Goal: Task Accomplishment & Management: Manage account settings

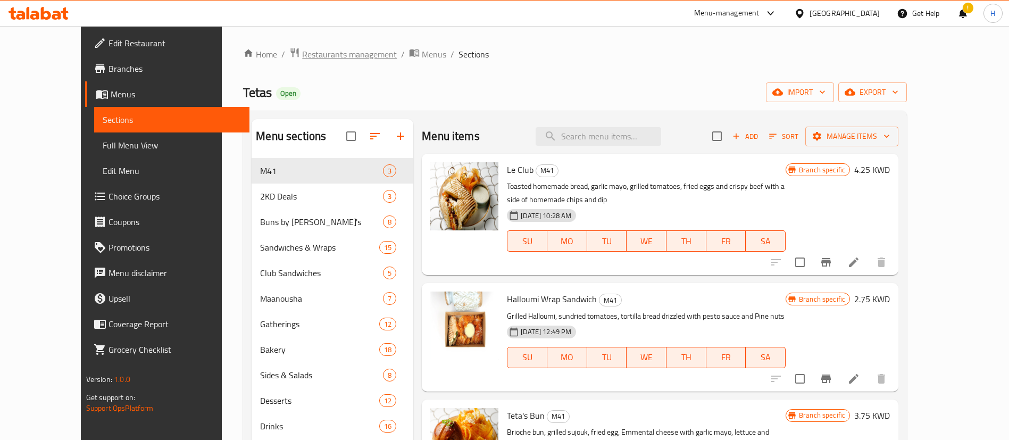
click at [302, 60] on span "Restaurants management" at bounding box center [349, 54] width 95 height 13
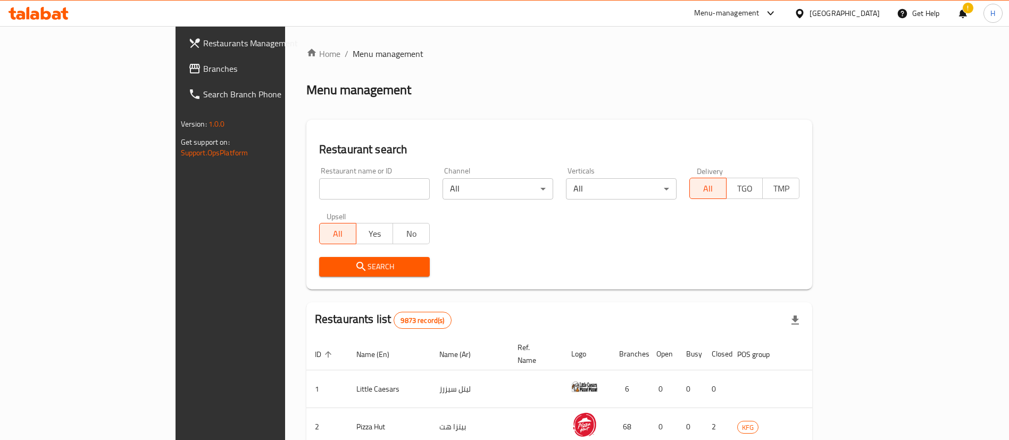
click at [329, 189] on input "search" at bounding box center [374, 188] width 111 height 21
type input "[DEMOGRAPHIC_DATA]"
click button "Search" at bounding box center [374, 267] width 111 height 20
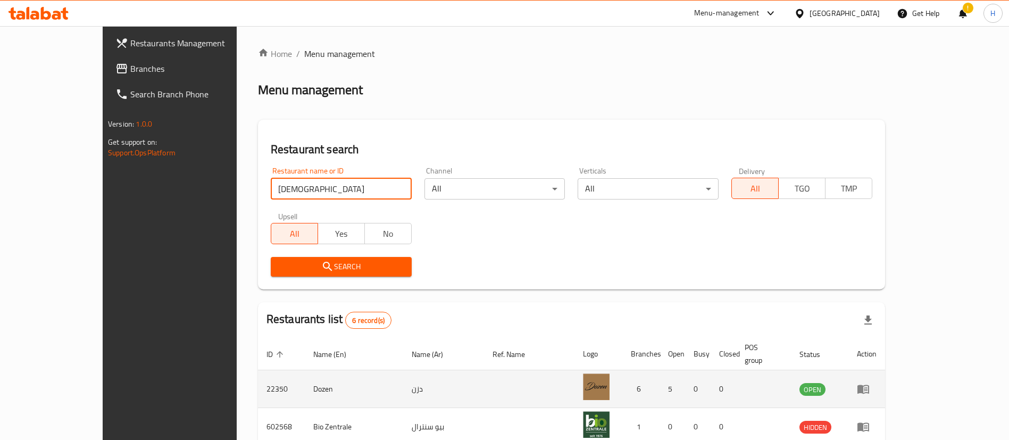
scroll to position [203, 0]
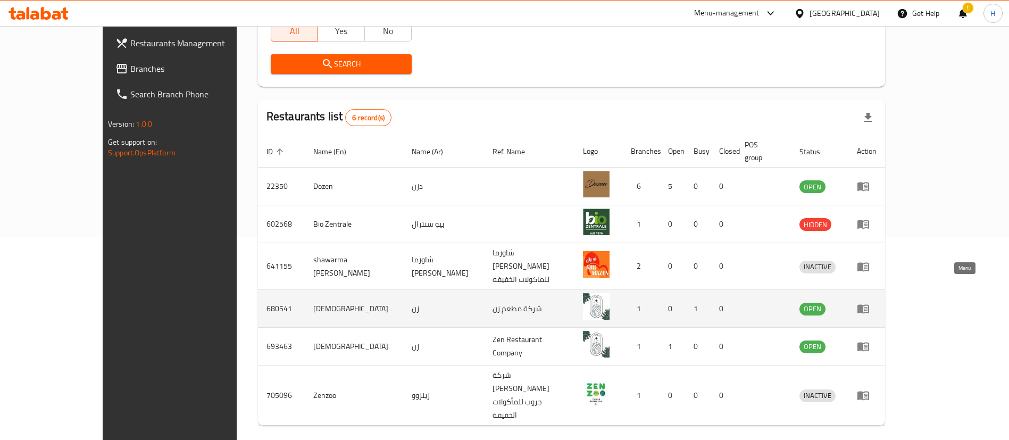
click at [869, 305] on icon "enhanced table" at bounding box center [863, 309] width 12 height 9
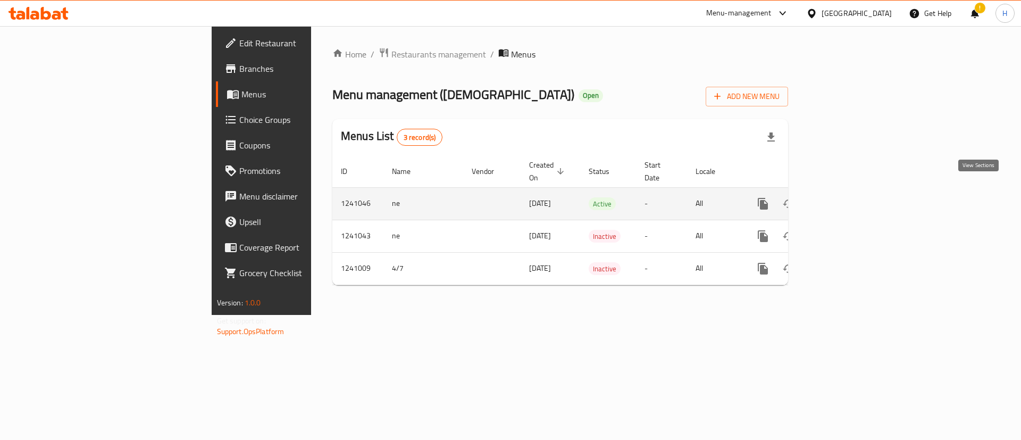
click at [845, 199] on icon "enhanced table" at bounding box center [840, 204] width 10 height 10
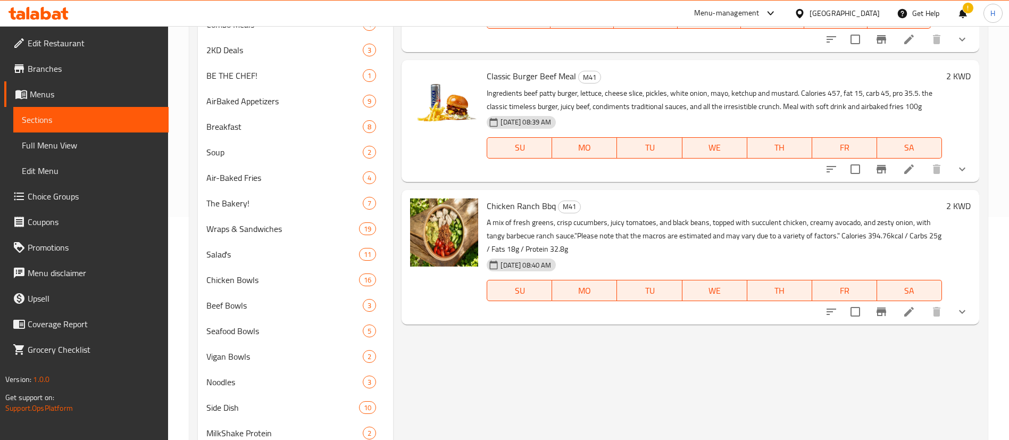
scroll to position [223, 0]
click at [959, 166] on icon "show more" at bounding box center [962, 168] width 13 height 13
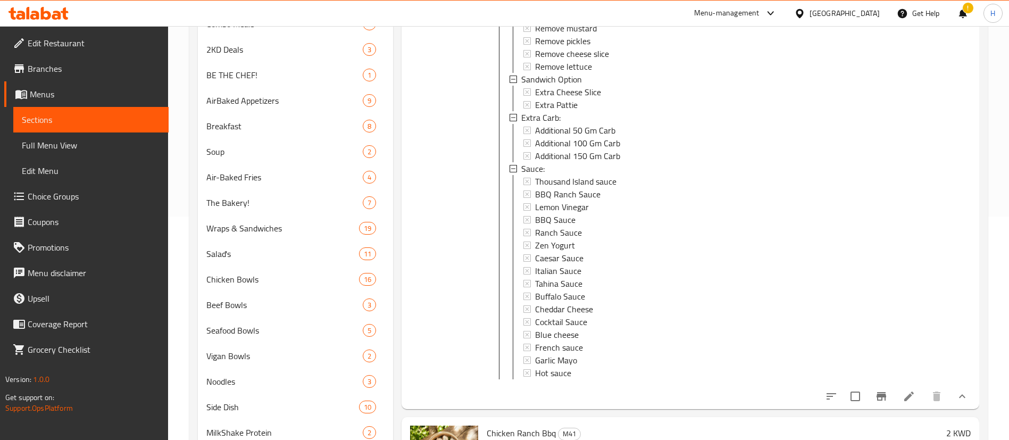
scroll to position [365, 0]
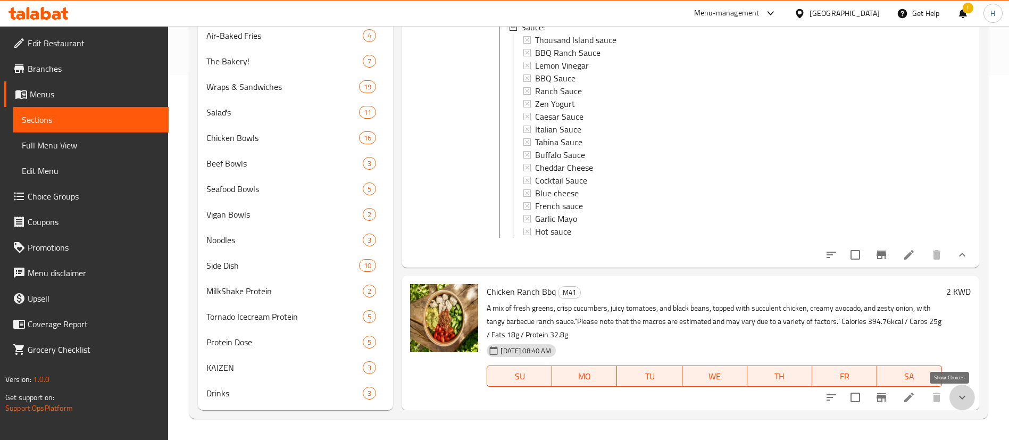
click at [956, 403] on icon "show more" at bounding box center [962, 397] width 13 height 13
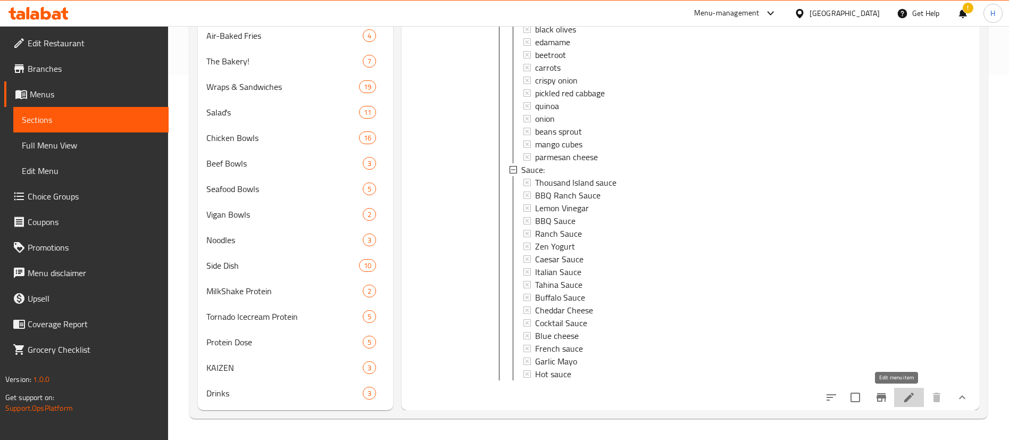
click at [903, 393] on icon at bounding box center [909, 397] width 13 height 13
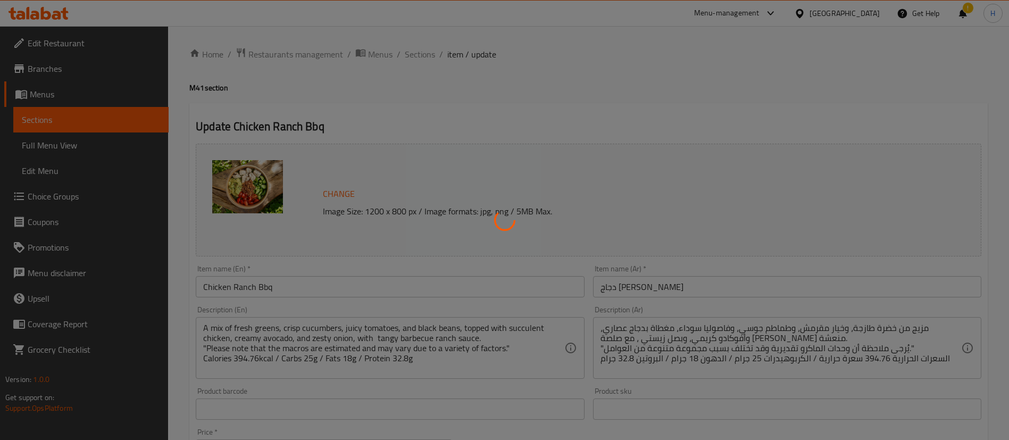
type input "إزالة من دجاج [PERSON_NAME]:"
type input "0"
type input "4"
type input "اضافات"
type input "0"
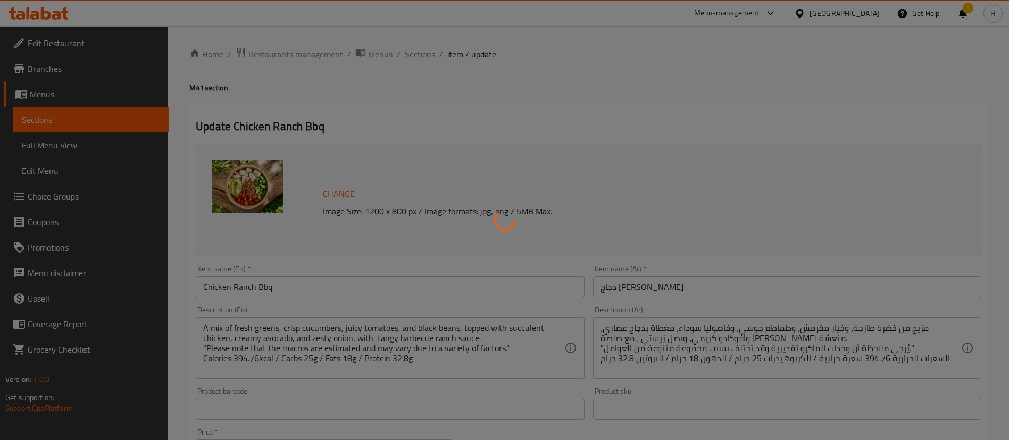
type input "15"
type input "صوص:"
type input "0"
type input "10"
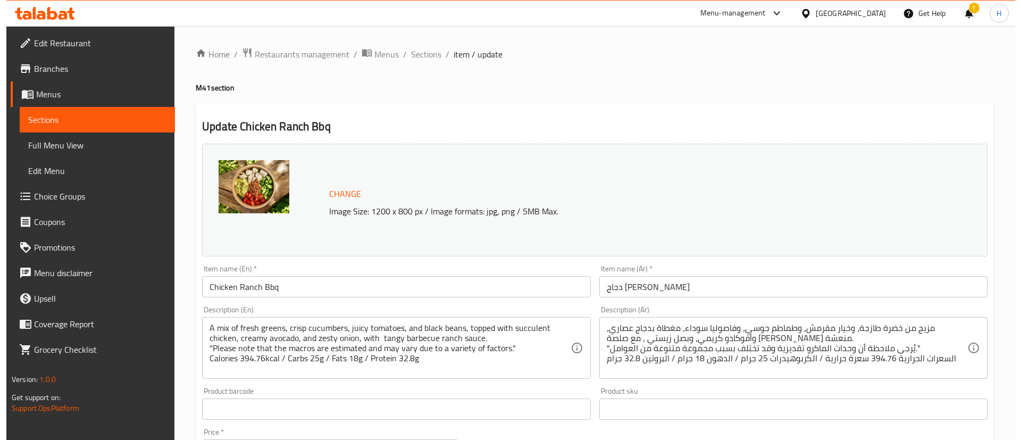
scroll to position [432, 0]
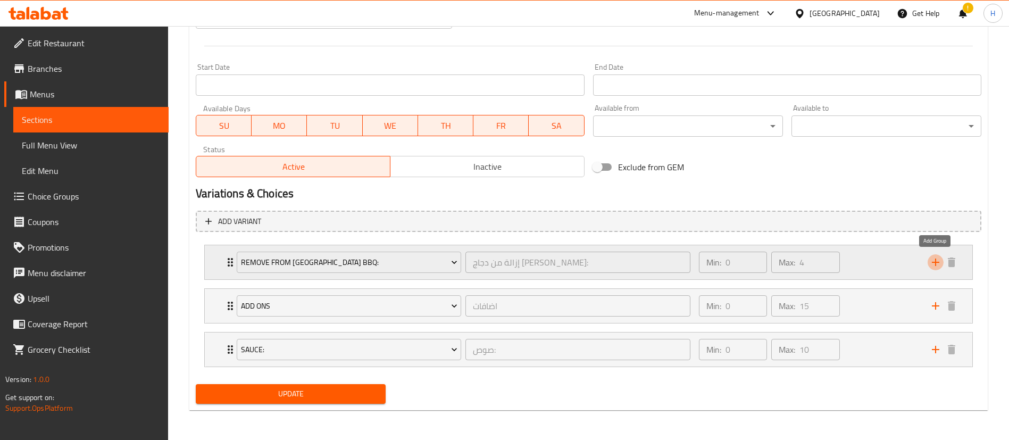
click at [937, 263] on icon "add" at bounding box center [935, 262] width 13 height 13
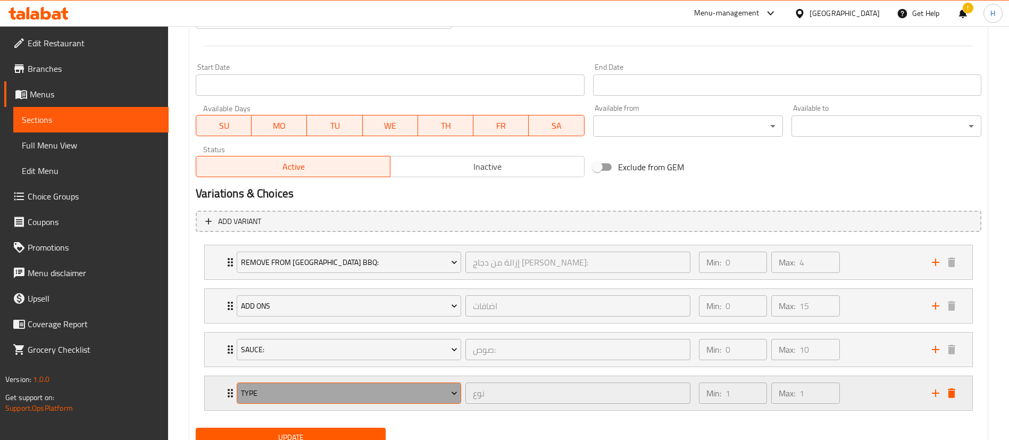
click at [376, 397] on span "Type" at bounding box center [349, 393] width 216 height 13
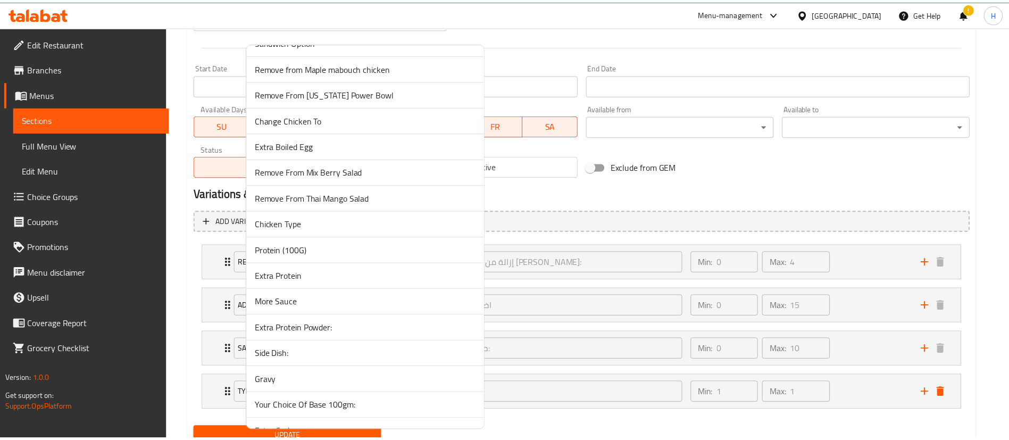
scroll to position [1653, 0]
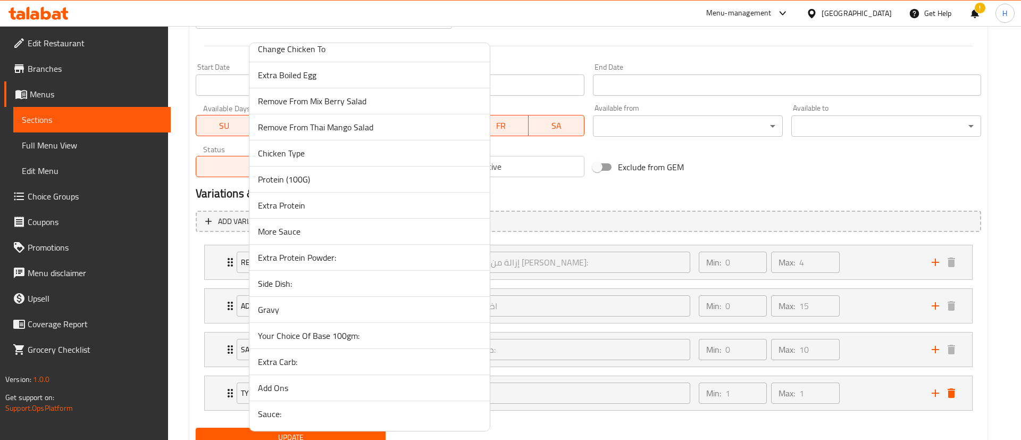
click at [323, 198] on li "Extra Protein" at bounding box center [369, 206] width 240 height 26
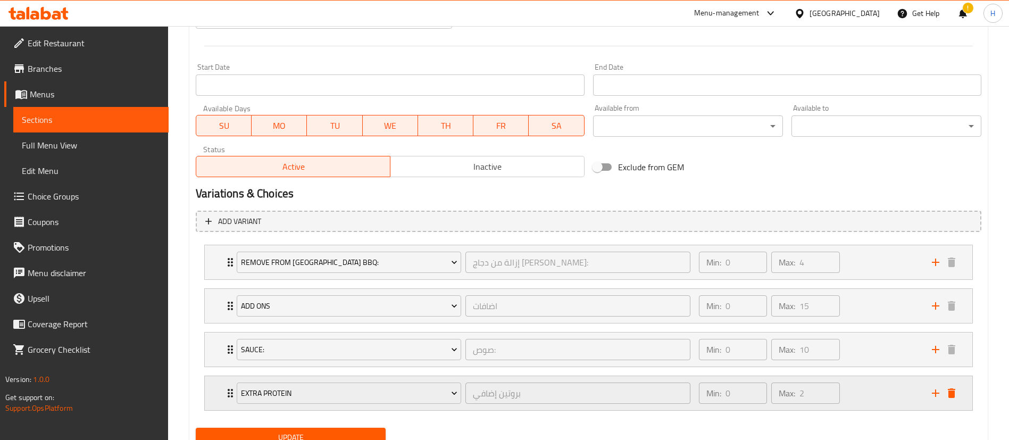
click at [853, 388] on div "Min: 0 ​ Max: 2 ​" at bounding box center [808, 393] width 233 height 34
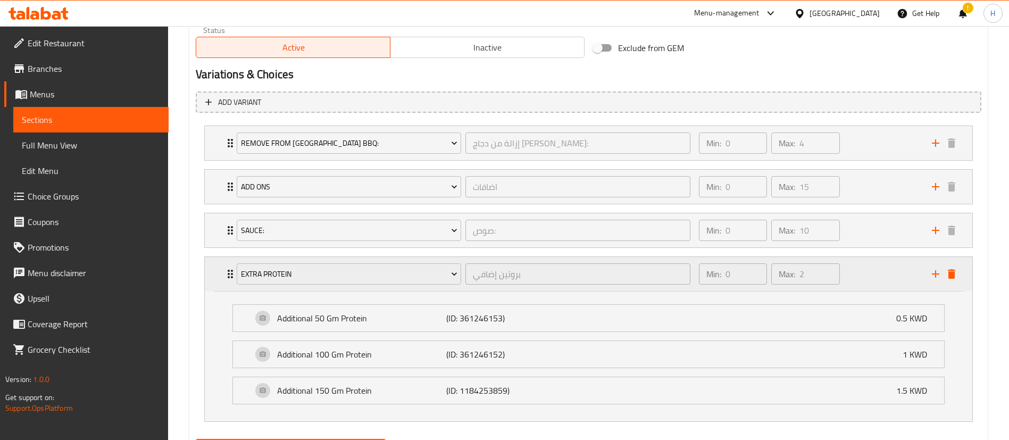
scroll to position [606, 0]
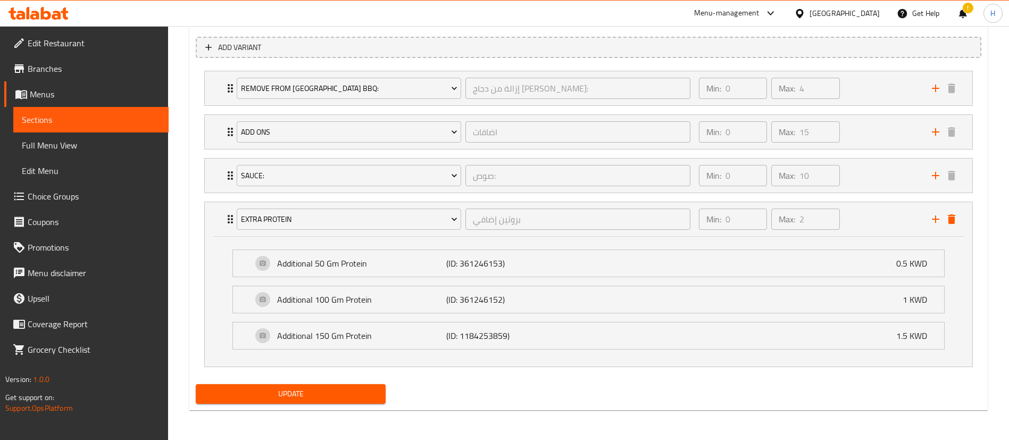
click at [319, 383] on div "Update" at bounding box center [290, 394] width 198 height 28
click at [354, 394] on span "Update" at bounding box center [290, 393] width 173 height 13
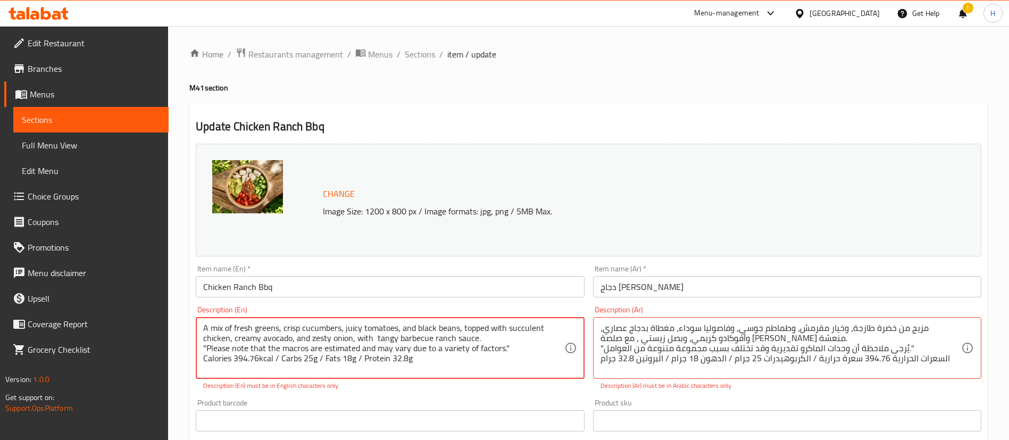
scroll to position [87, 0]
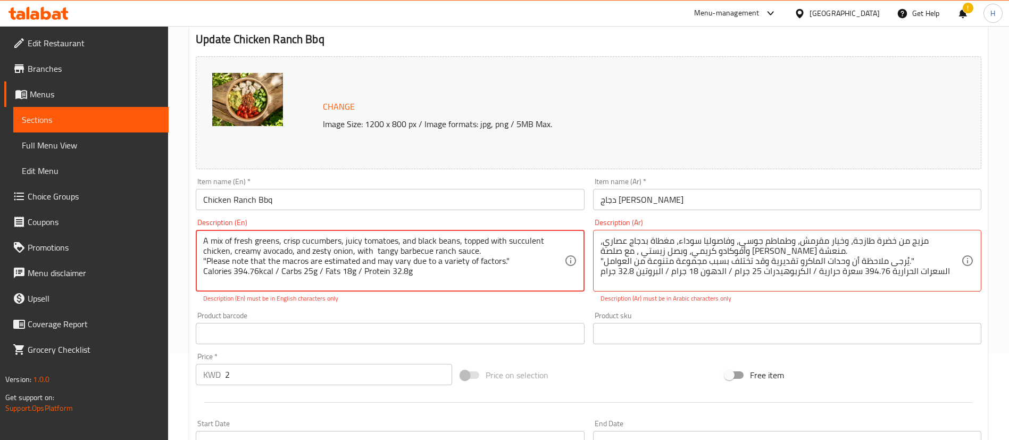
drag, startPoint x: 207, startPoint y: 260, endPoint x: 173, endPoint y: 258, distance: 33.5
drag, startPoint x: 498, startPoint y: 260, endPoint x: 511, endPoint y: 260, distance: 12.8
click at [511, 260] on textarea "A mix of fresh greens, crisp cucumbers, juicy tomatoes, and black beans, topped…" at bounding box center [383, 261] width 361 height 51
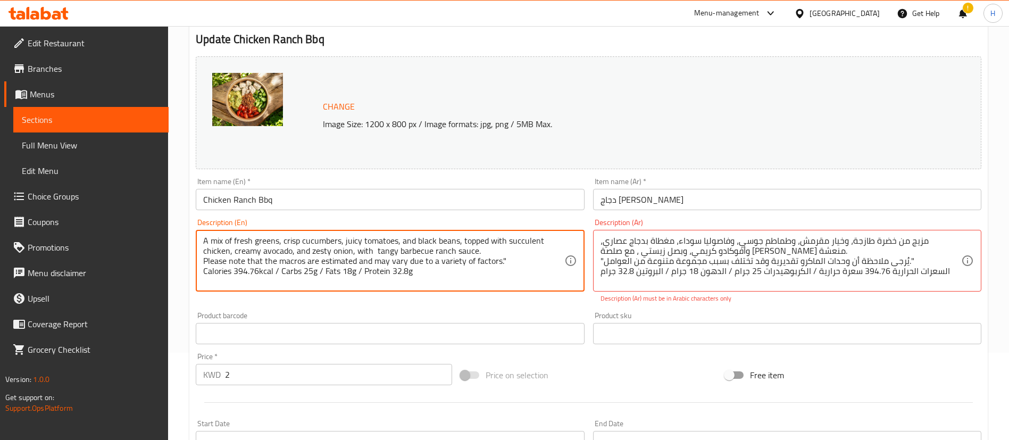
drag, startPoint x: 511, startPoint y: 260, endPoint x: 499, endPoint y: 258, distance: 12.3
click at [499, 258] on textarea "A mix of fresh greens, crisp cucumbers, juicy tomatoes, and black beans, topped…" at bounding box center [383, 261] width 361 height 51
type textarea "A mix of fresh greens, crisp cucumbers, juicy tomatoes, and black beans, topped…"
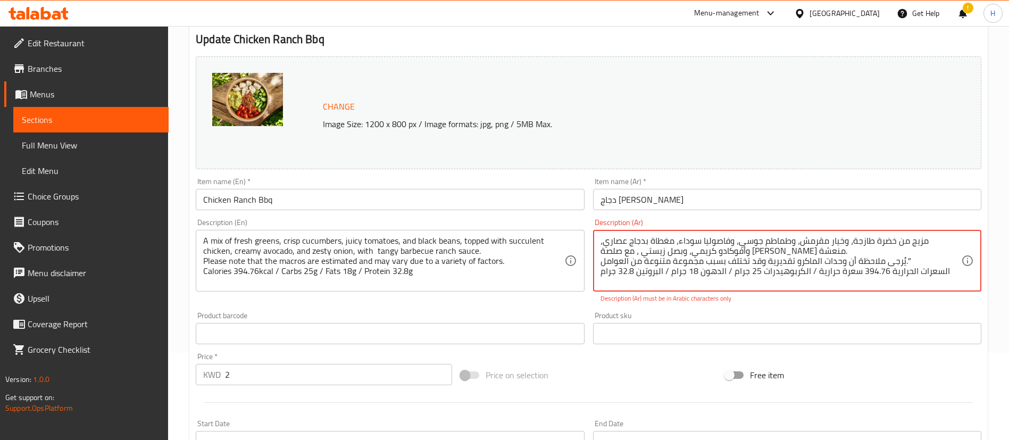
drag, startPoint x: 903, startPoint y: 261, endPoint x: 909, endPoint y: 261, distance: 5.9
click at [909, 261] on textarea "مزيج من خضرة طازجة، وخيار مقرمش، وطماطم جوسي، وفاصوليا سوداء، مغطاة بدجاج عصاري…" at bounding box center [780, 261] width 361 height 51
click at [899, 264] on textarea "مزيج من خضرة طازجة، وخيار مقرمش، وطماطم جوسي، وفاصوليا سوداء، مغطاة بدجاج عصاري…" at bounding box center [780, 261] width 361 height 51
click at [901, 261] on textarea "مزيج من خضرة طازجة، وخيار مقرمش، وطماطم جوسي، وفاصوليا سوداء، مغطاة بدجاج عصاري…" at bounding box center [780, 261] width 361 height 51
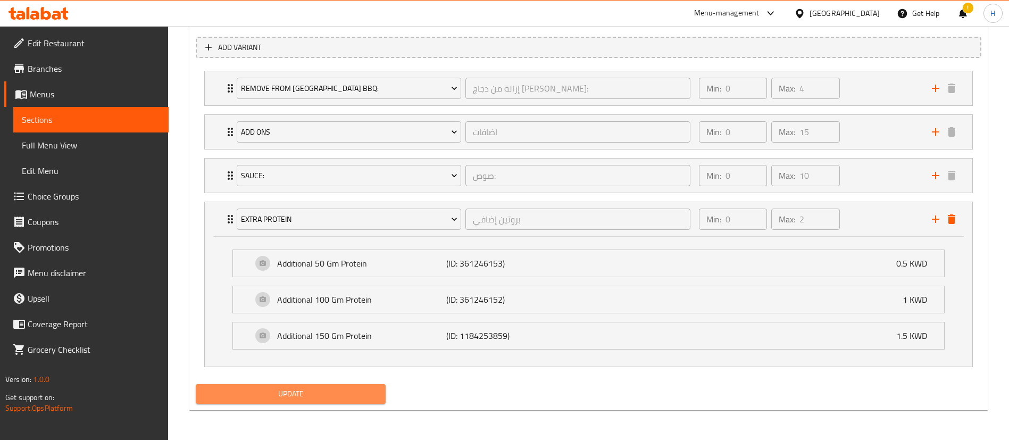
click at [343, 386] on button "Update" at bounding box center [291, 394] width 190 height 20
click at [362, 398] on span "Update" at bounding box center [290, 393] width 173 height 13
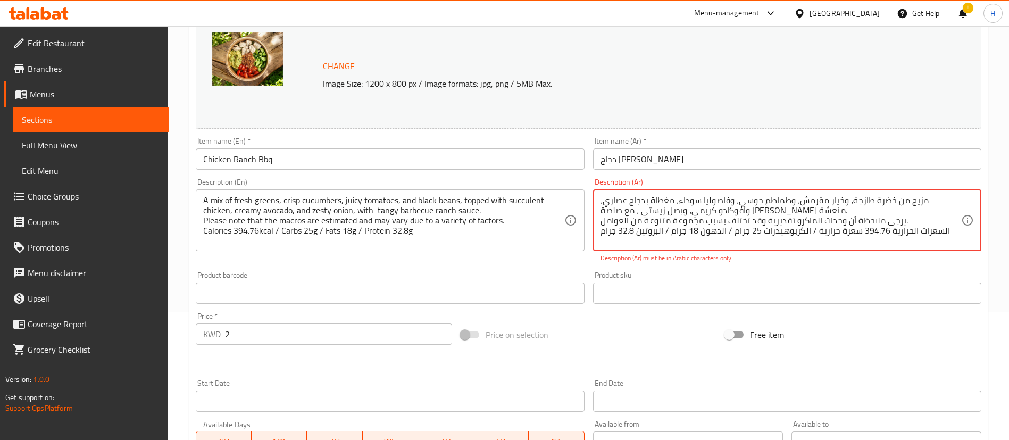
click at [660, 231] on textarea "مزيج من خضرة طازجة، وخيار مقرمش، وطماطم جوسي، وفاصوليا سوداء، مغطاة بدجاج عصاري…" at bounding box center [780, 220] width 361 height 51
click at [667, 232] on textarea "مزيج من خضرة طازجة، وخيار مقرمش، وطماطم جوسي، وفاصوليا سوداء، مغطاة بدجاج عصاري…" at bounding box center [780, 220] width 361 height 51
click at [729, 232] on textarea "مزيج من خضرة طازجة، وخيار مقرمش، وطماطم جوسي، وفاصوليا سوداء، مغطاة بدجاج عصاري…" at bounding box center [780, 220] width 361 height 51
click at [814, 233] on textarea "مزيج من خضرة طازجة، وخيار مقرمش، وطماطم جوسي، وفاصوليا سوداء، مغطاة بدجاج عصاري…" at bounding box center [780, 220] width 361 height 51
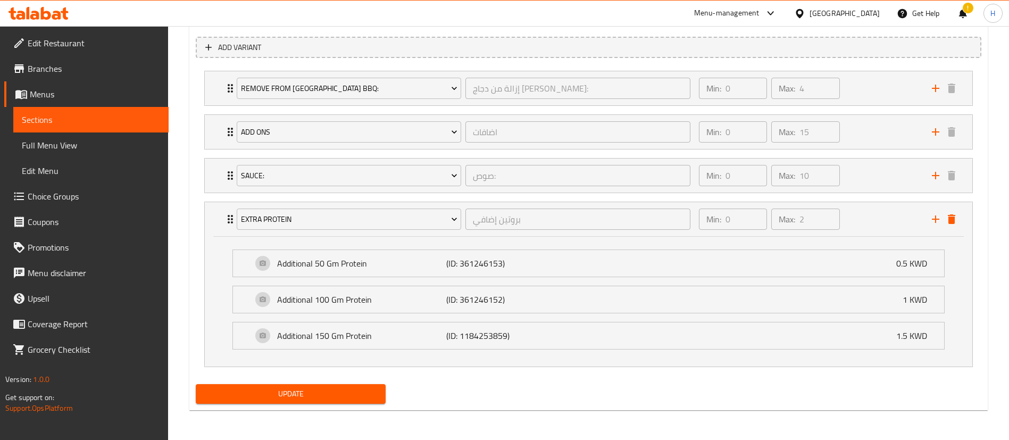
type textarea "مزيج من خضرة طازجة، وخيار مقرمش، وطماطم جوسي، وفاصوليا سوداء، مغطاة بدجاج عصاري…"
click at [360, 397] on span "Update" at bounding box center [290, 393] width 173 height 13
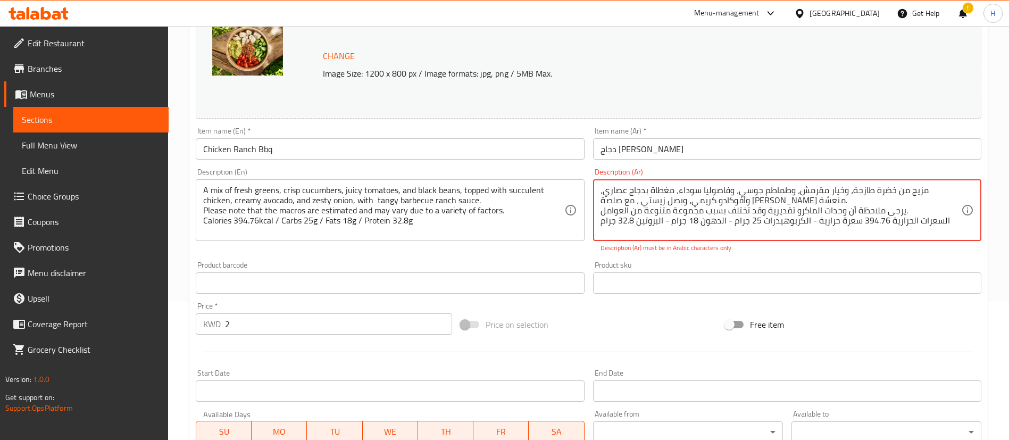
scroll to position [0, 0]
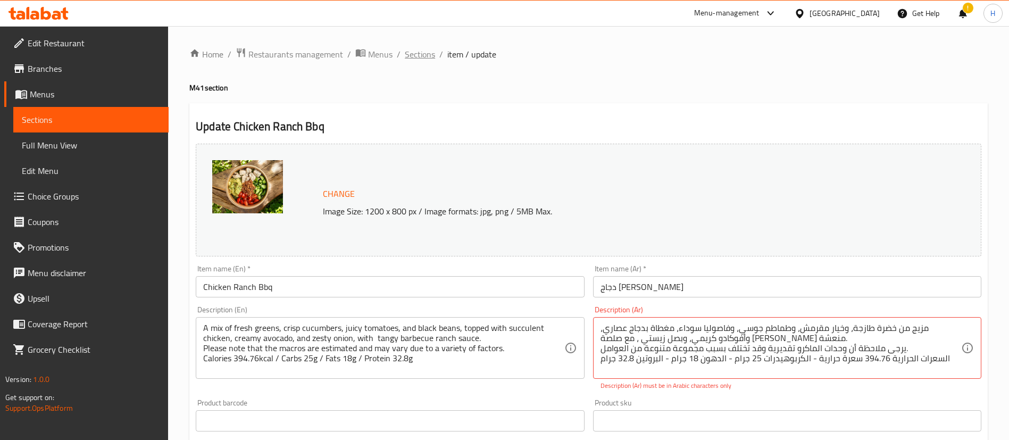
click at [423, 53] on span "Sections" at bounding box center [420, 54] width 30 height 13
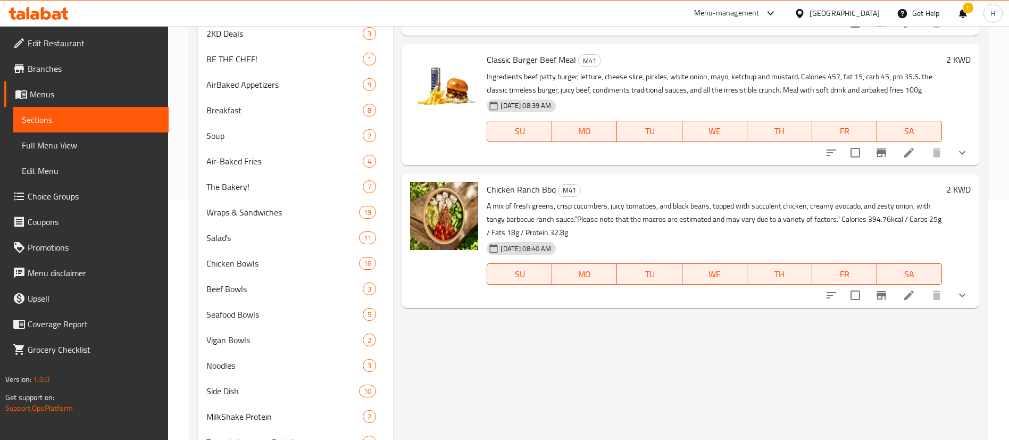
scroll to position [251, 0]
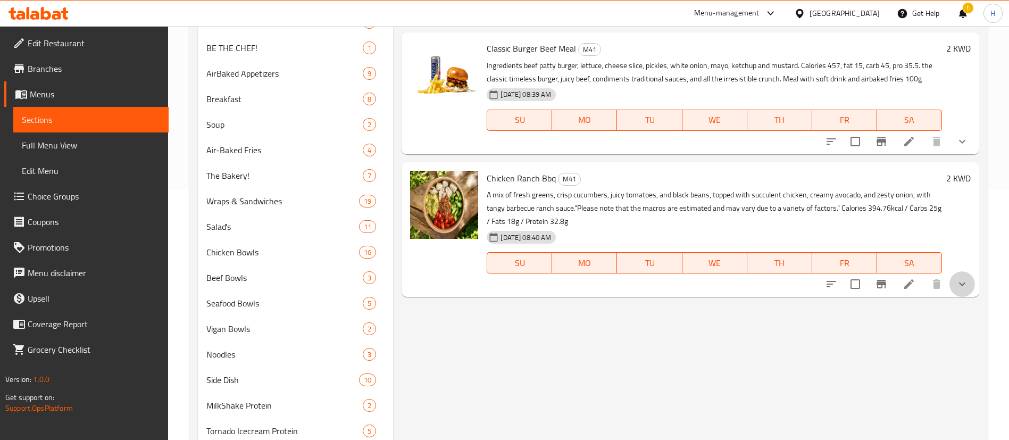
click at [970, 286] on button "show more" at bounding box center [962, 284] width 26 height 26
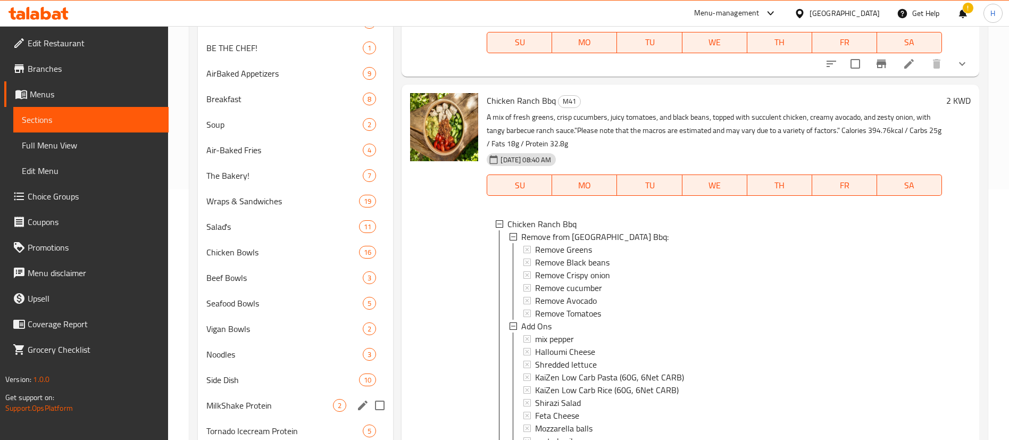
scroll to position [365, 0]
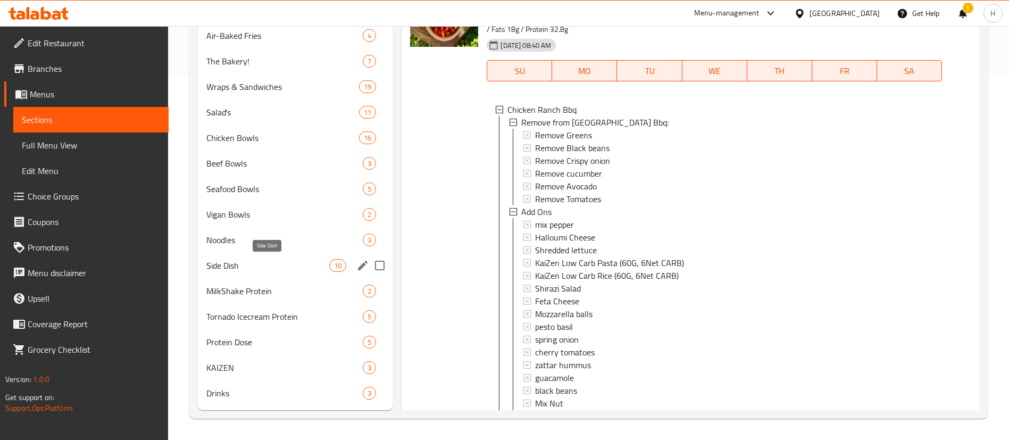
click at [237, 270] on span "Side Dish" at bounding box center [267, 265] width 123 height 13
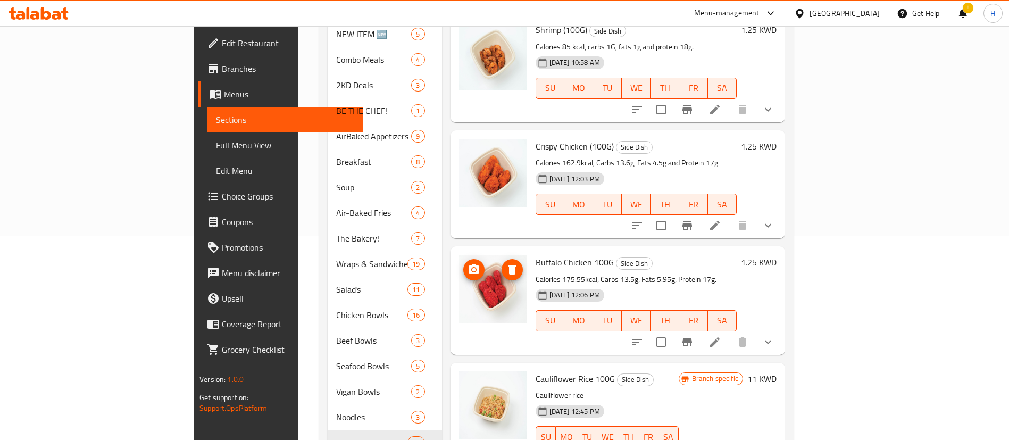
scroll to position [365, 0]
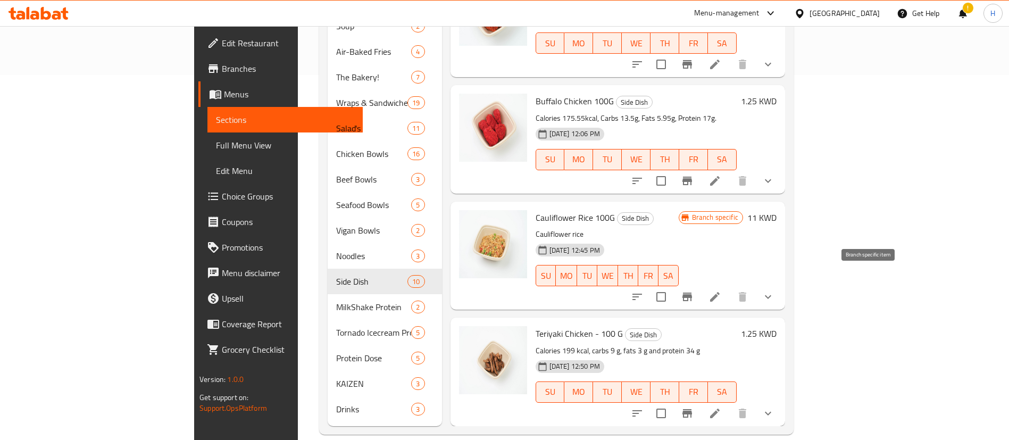
click at [694, 290] on icon "Branch-specific-item" at bounding box center [687, 296] width 13 height 13
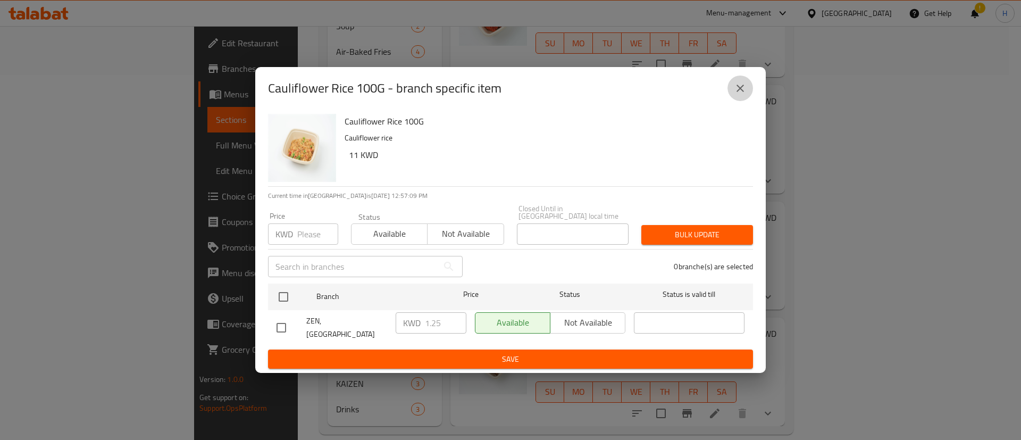
click at [737, 95] on icon "close" at bounding box center [740, 88] width 13 height 13
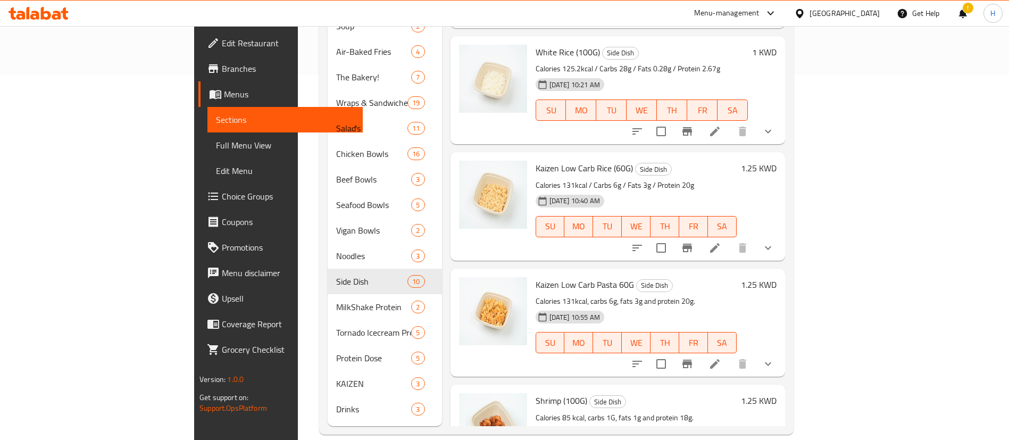
scroll to position [0, 0]
click at [692, 245] on icon "Branch-specific-item" at bounding box center [687, 249] width 10 height 9
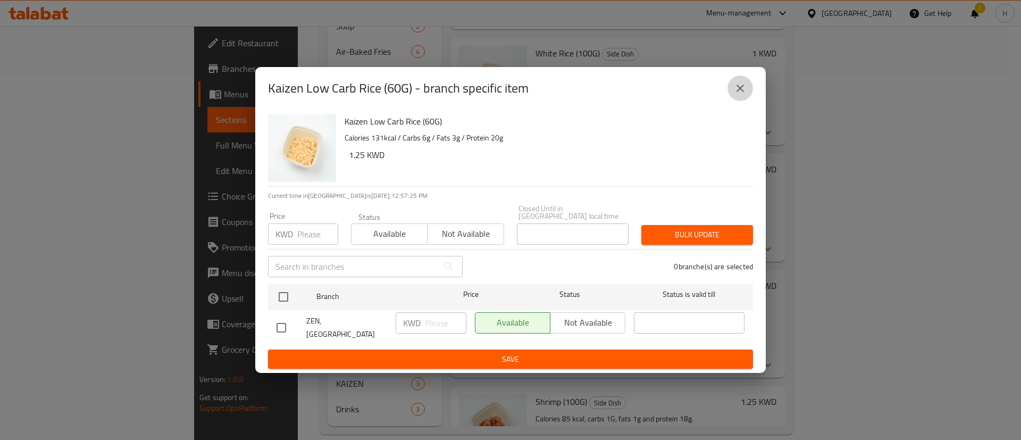
click at [737, 95] on icon "close" at bounding box center [740, 88] width 13 height 13
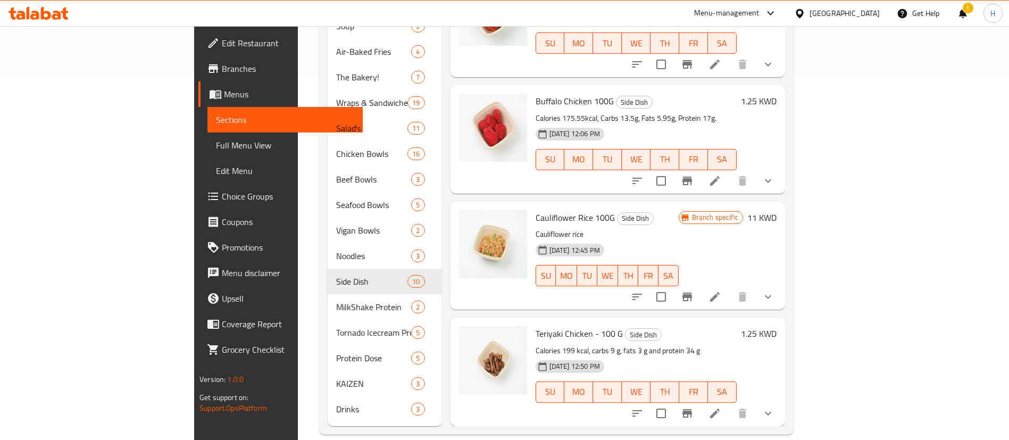
scroll to position [364, 0]
click at [536, 210] on span "Cauliflower Rice 100G" at bounding box center [575, 218] width 79 height 16
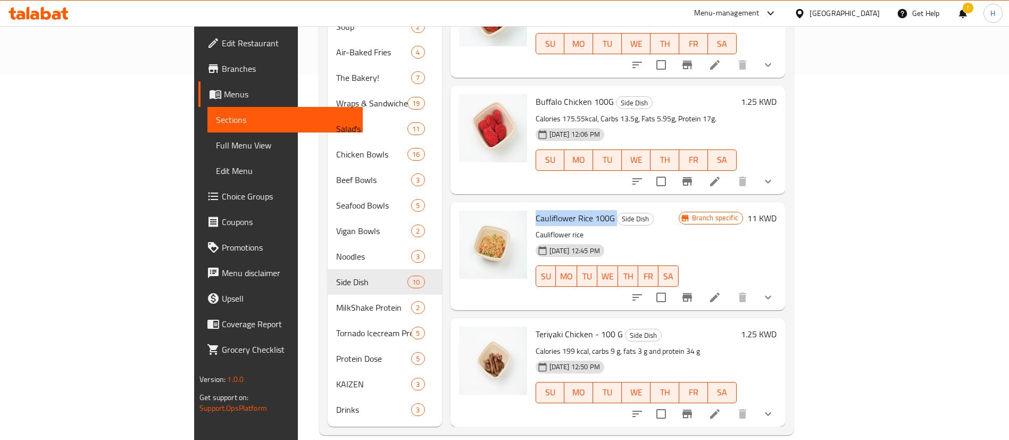
click at [536, 210] on span "Cauliflower Rice 100G" at bounding box center [575, 218] width 79 height 16
click at [721, 291] on icon at bounding box center [714, 297] width 13 height 13
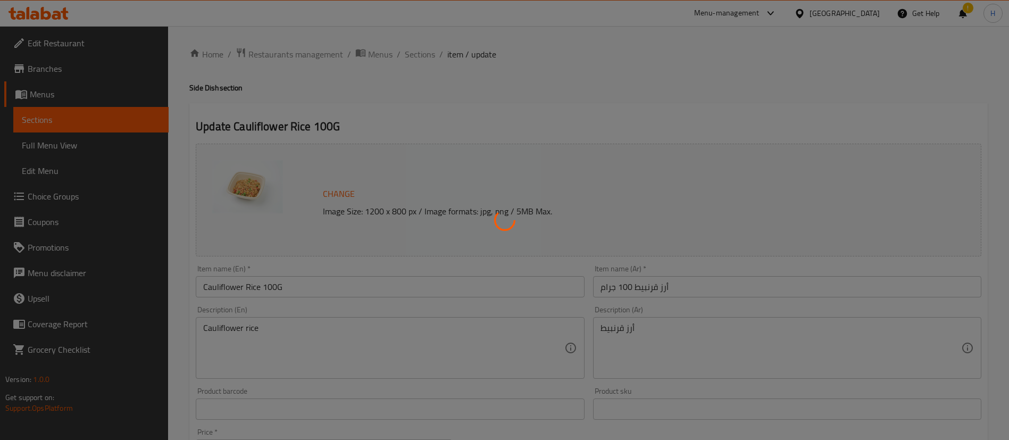
type input "جريفى"
type input "0"
type input "1"
type input "إكسترا كربوهيدرات:"
type input "0"
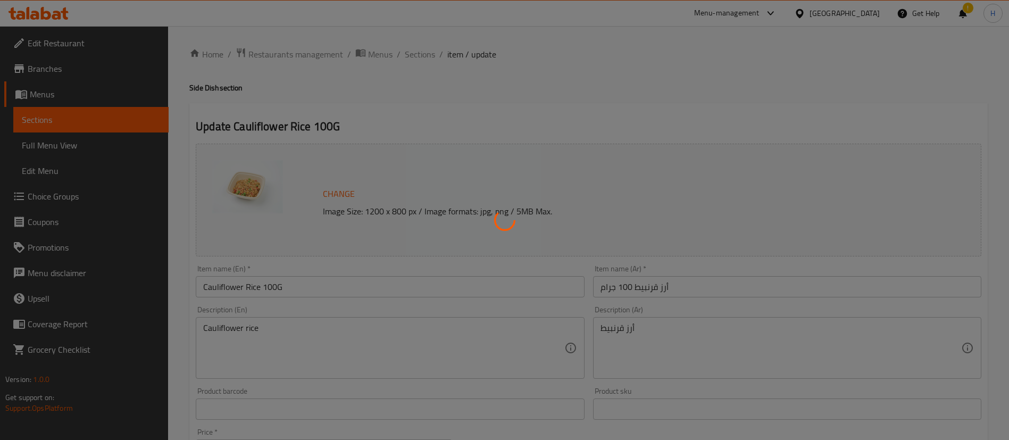
type input "2"
type input "اضافات"
type input "0"
type input "15"
type input "صوص:"
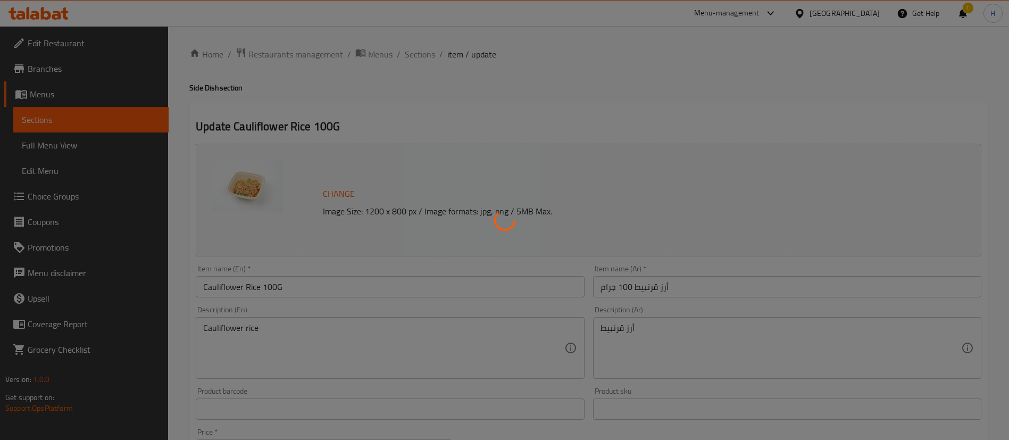
type input "0"
type input "10"
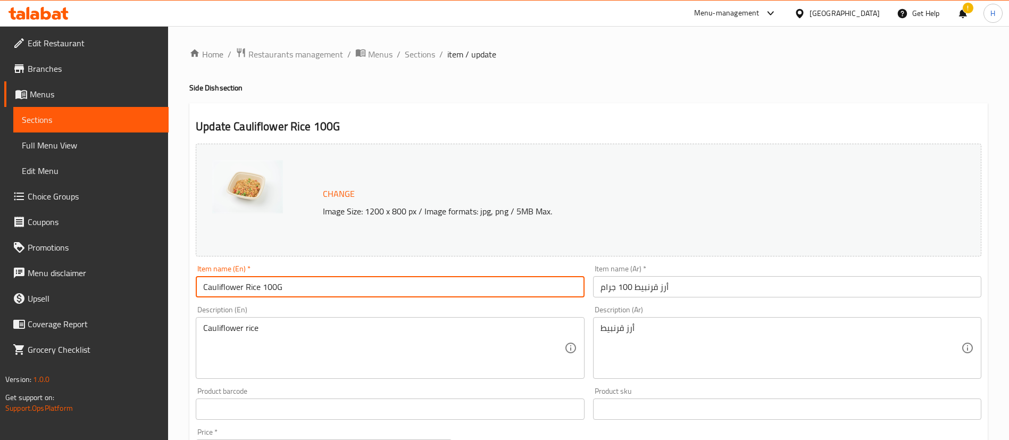
drag, startPoint x: 258, startPoint y: 281, endPoint x: 193, endPoint y: 296, distance: 67.6
click at [193, 296] on div "Item name (En)   * Cauliflower Rice 100G Item name (En) *" at bounding box center [389, 281] width 397 height 41
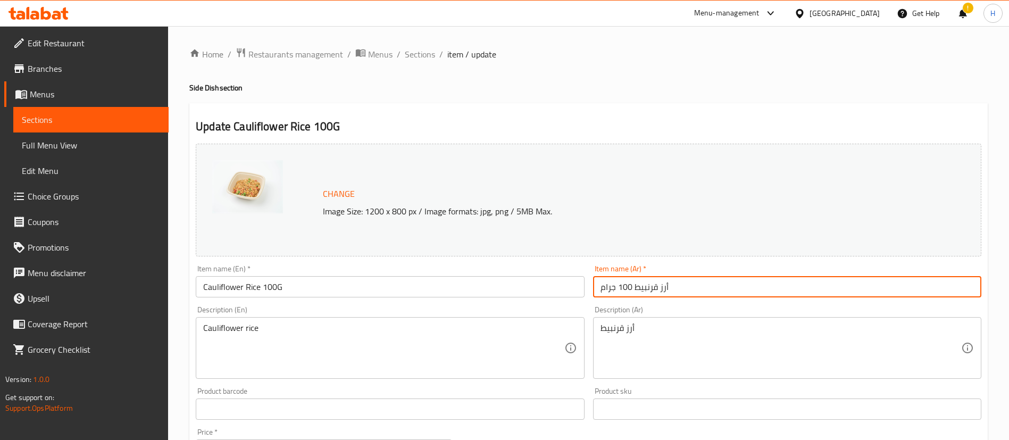
drag, startPoint x: 633, startPoint y: 287, endPoint x: 672, endPoint y: 290, distance: 39.5
click at [672, 290] on input "أرز قرنبيط 100 جرام" at bounding box center [787, 286] width 388 height 21
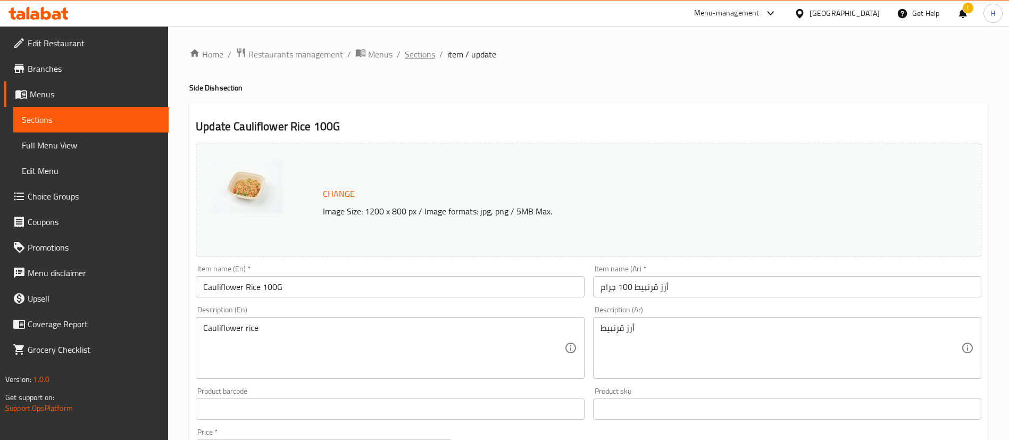
click at [420, 52] on span "Sections" at bounding box center [420, 54] width 30 height 13
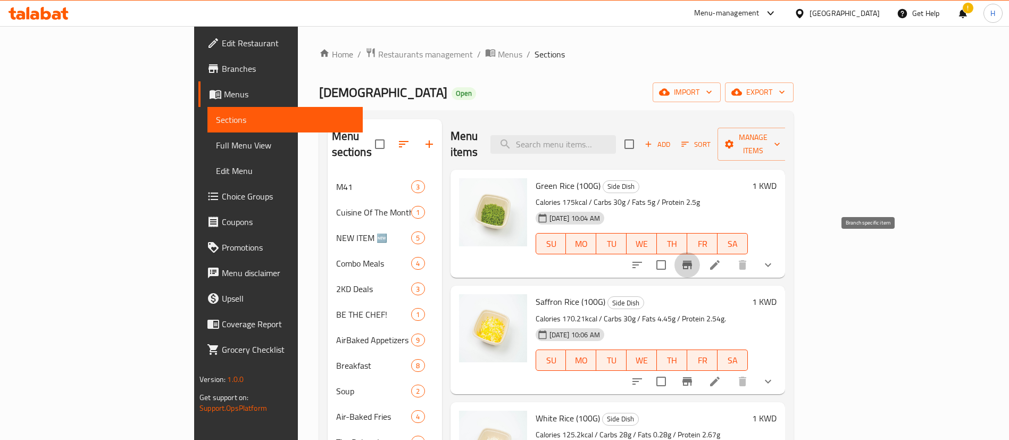
click at [694, 258] on icon "Branch-specific-item" at bounding box center [687, 264] width 13 height 13
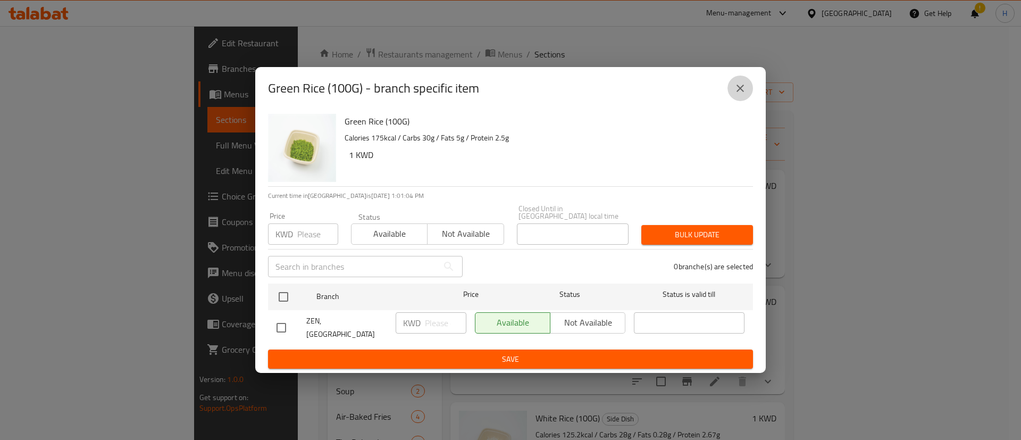
click at [737, 91] on icon "close" at bounding box center [740, 88] width 13 height 13
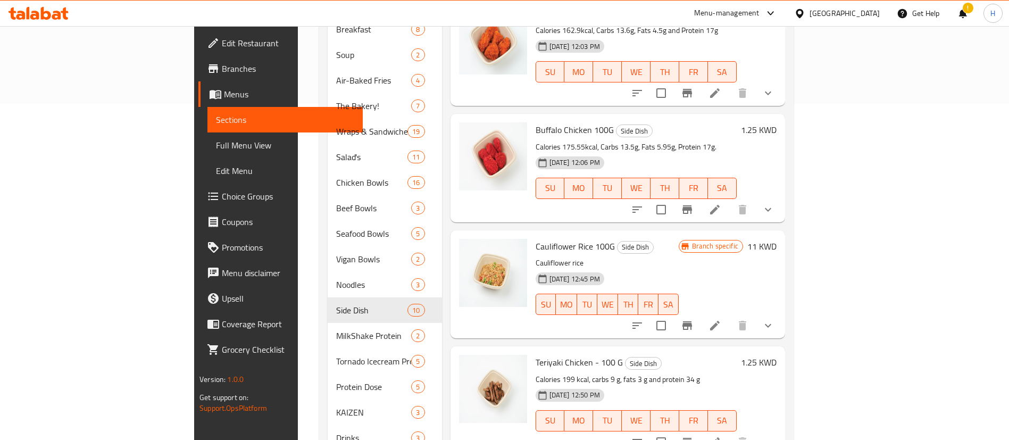
scroll to position [365, 0]
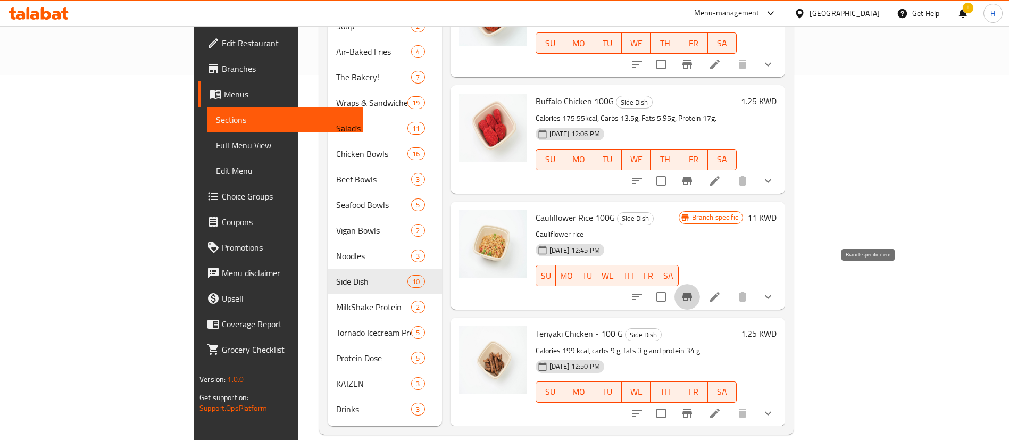
click at [700, 284] on button "Branch-specific-item" at bounding box center [687, 297] width 26 height 26
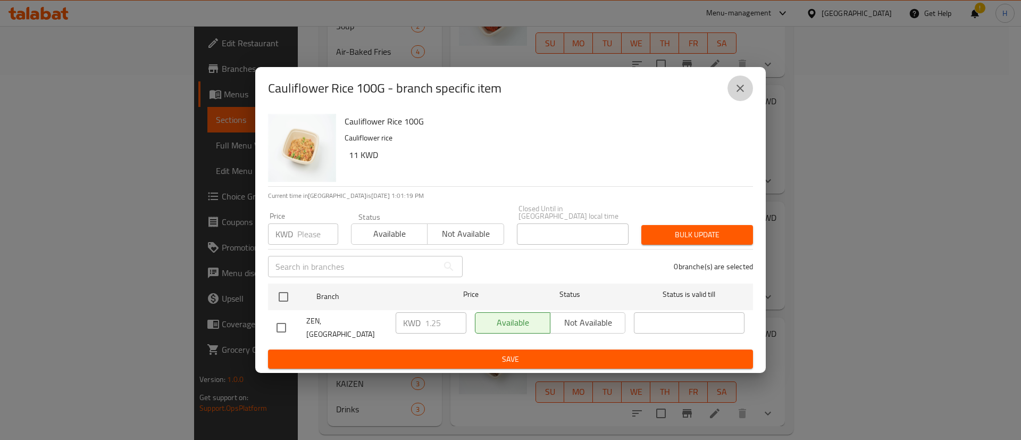
click at [747, 101] on button "close" at bounding box center [741, 89] width 26 height 26
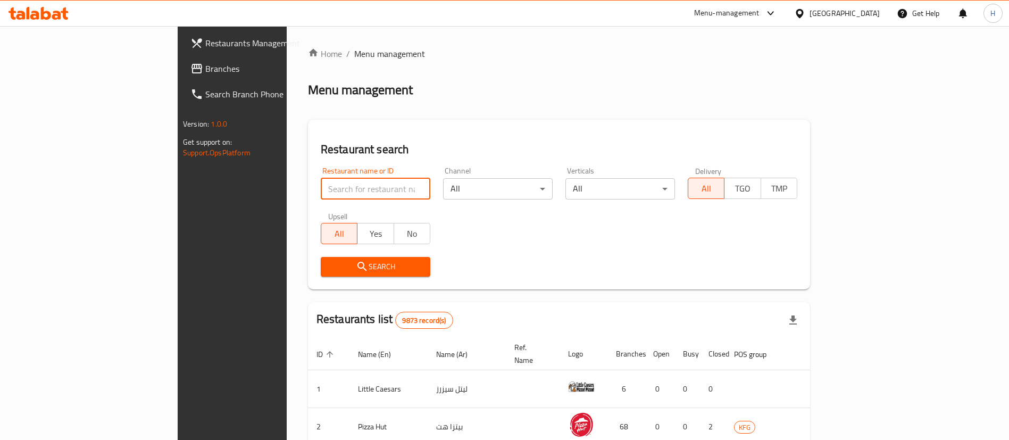
click at [321, 193] on input "search" at bounding box center [376, 188] width 110 height 21
type input "[DEMOGRAPHIC_DATA]"
click button "Search" at bounding box center [376, 267] width 110 height 20
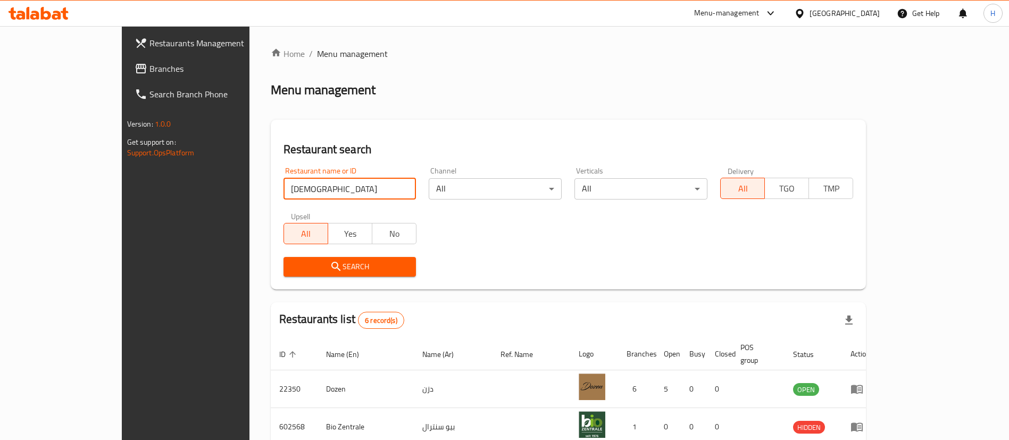
scroll to position [203, 0]
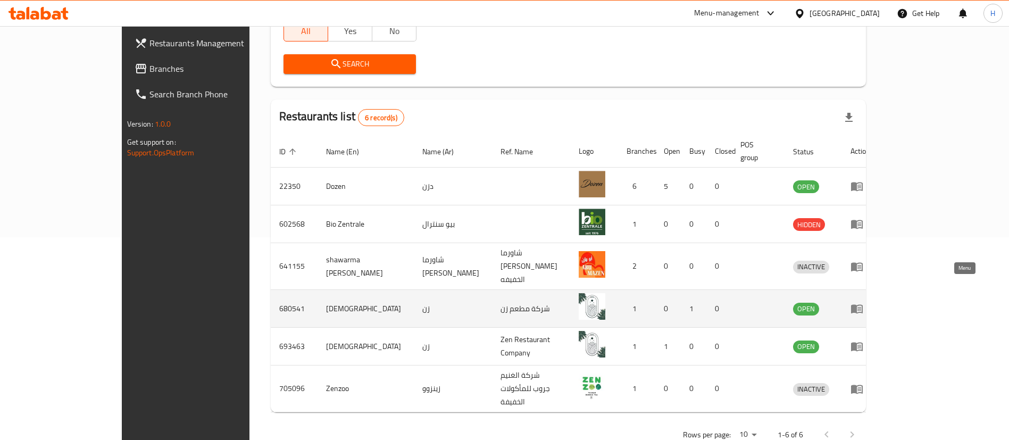
click at [863, 305] on icon "enhanced table" at bounding box center [857, 309] width 12 height 9
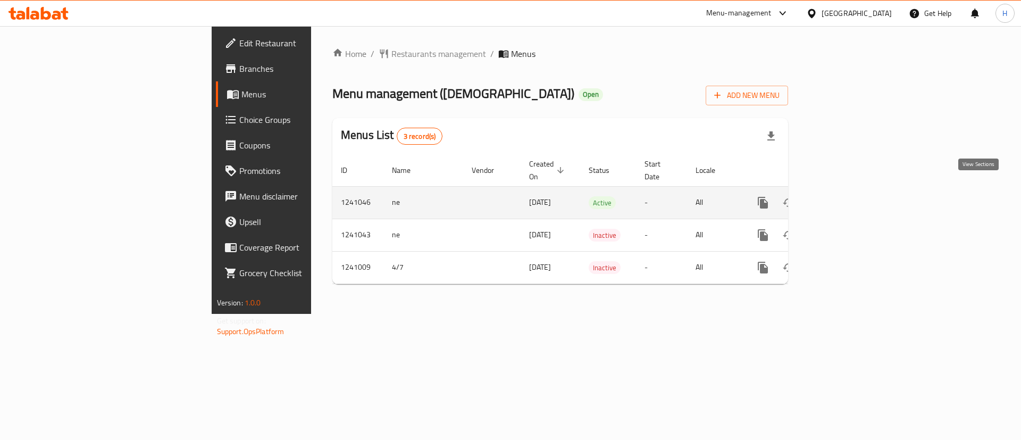
click at [853, 190] on link "enhanced table" at bounding box center [840, 203] width 26 height 26
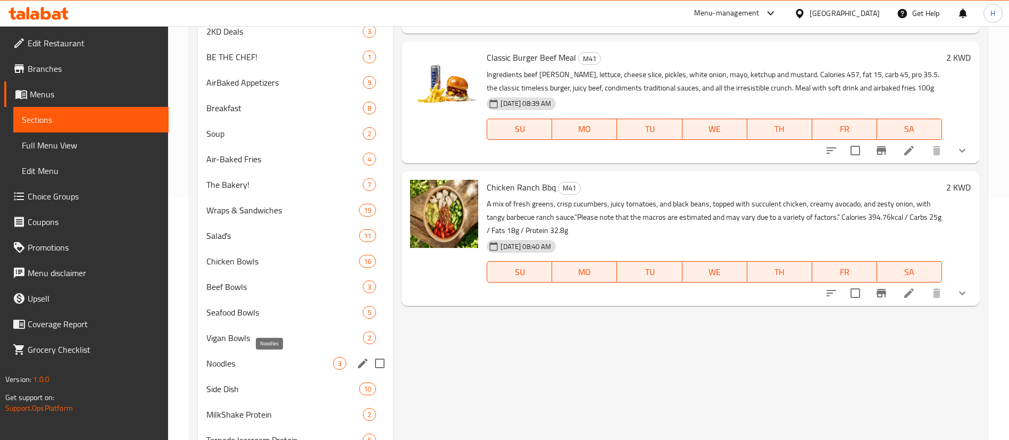
scroll to position [240, 0]
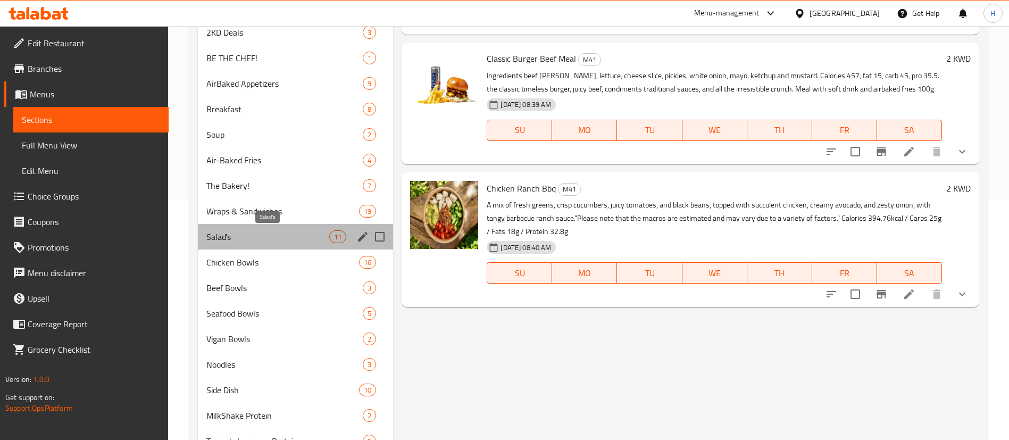
click at [275, 238] on span "Salad's" at bounding box center [267, 236] width 123 height 13
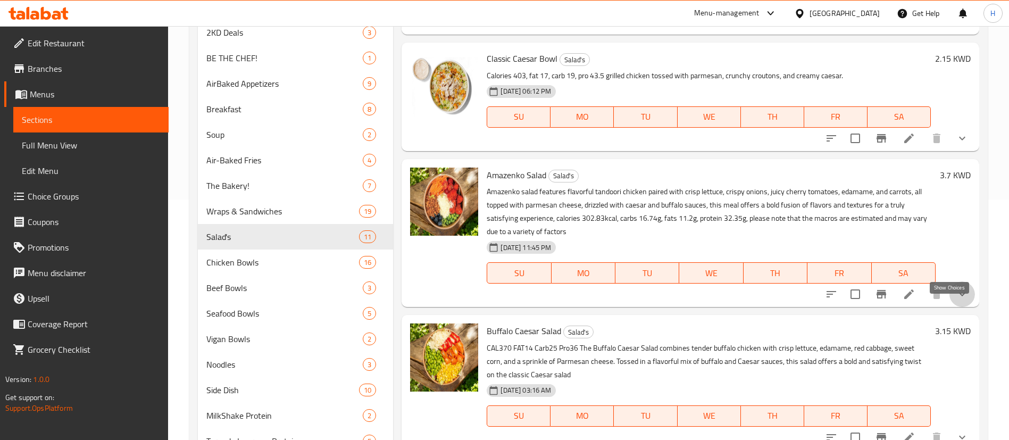
click at [956, 300] on icon "show more" at bounding box center [962, 294] width 13 height 13
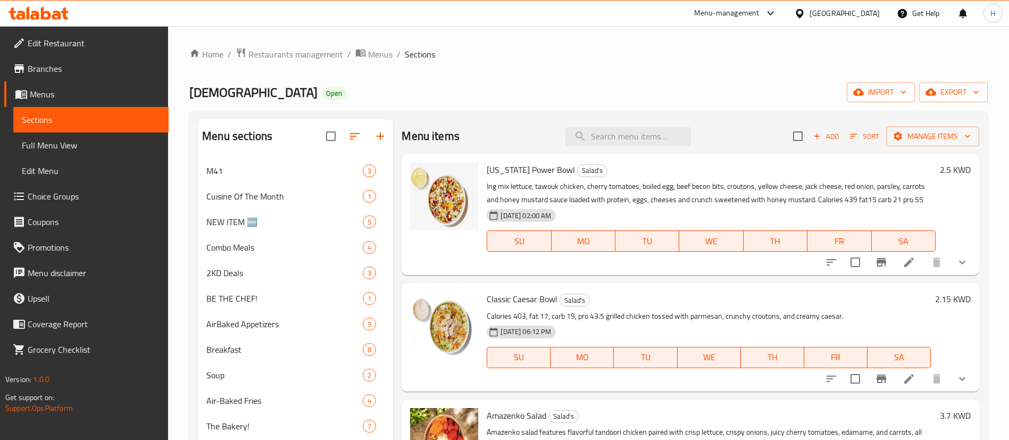
scroll to position [1, 0]
click at [956, 268] on icon "show more" at bounding box center [962, 261] width 13 height 13
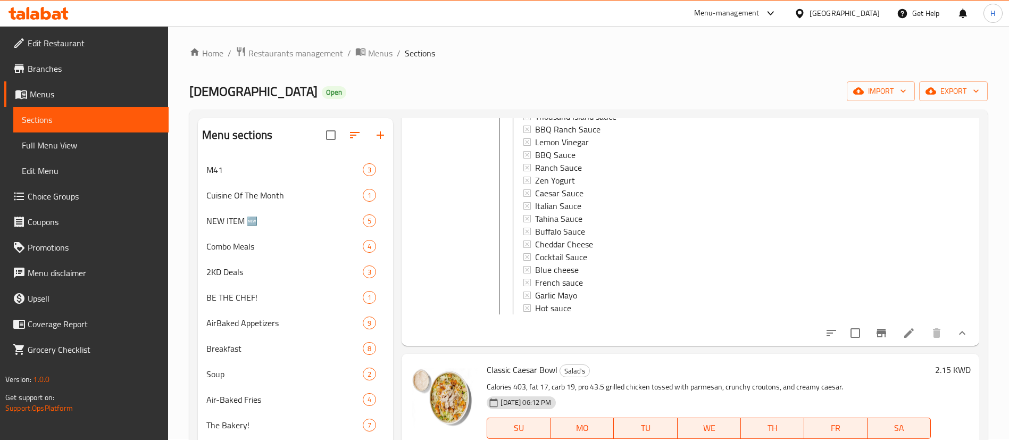
scroll to position [955, 0]
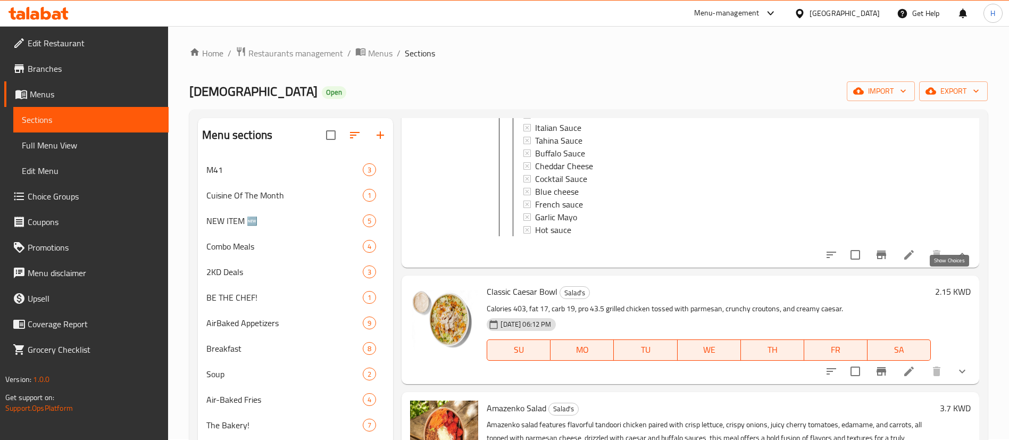
click at [956, 261] on icon "show more" at bounding box center [962, 254] width 13 height 13
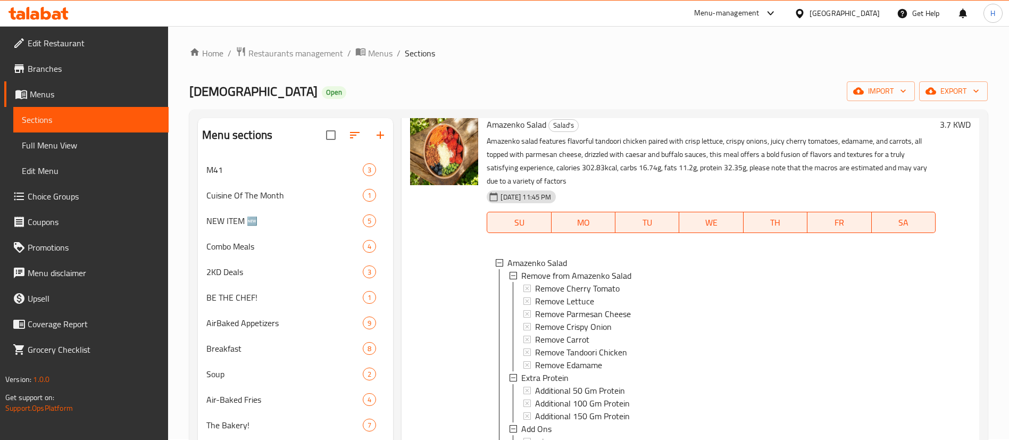
scroll to position [79, 0]
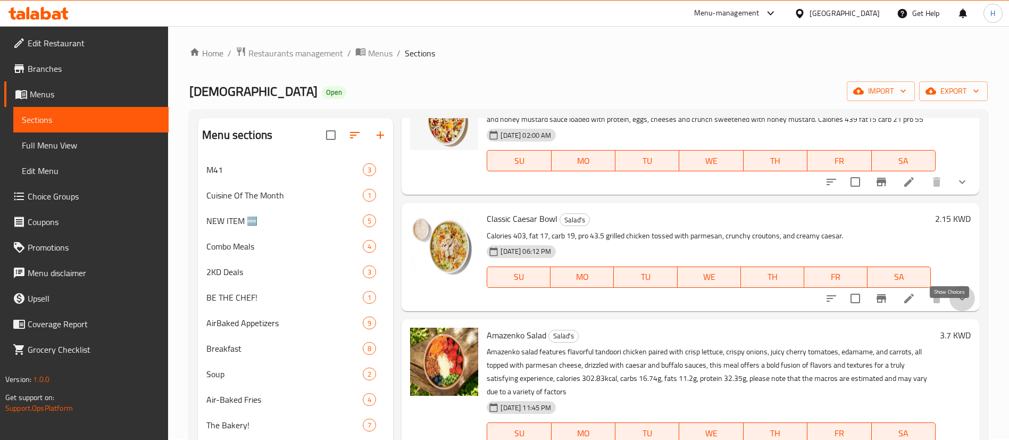
click at [956, 305] on icon "show more" at bounding box center [962, 298] width 13 height 13
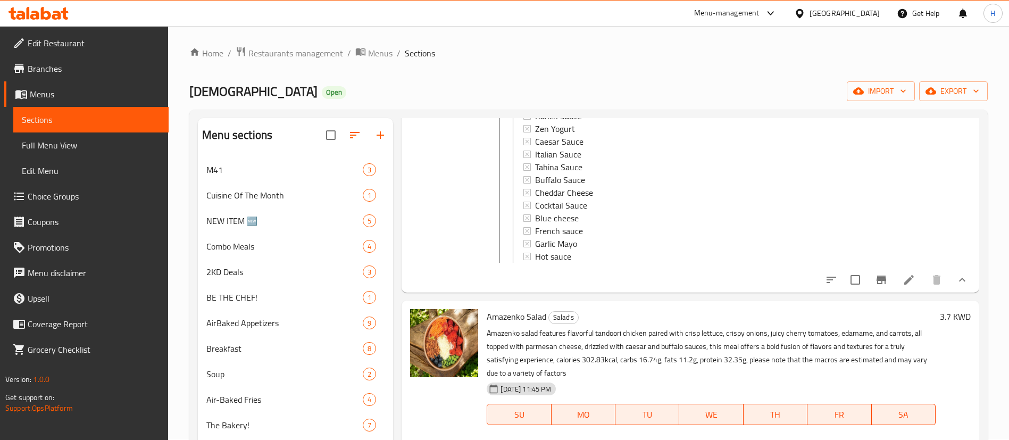
scroll to position [834, 0]
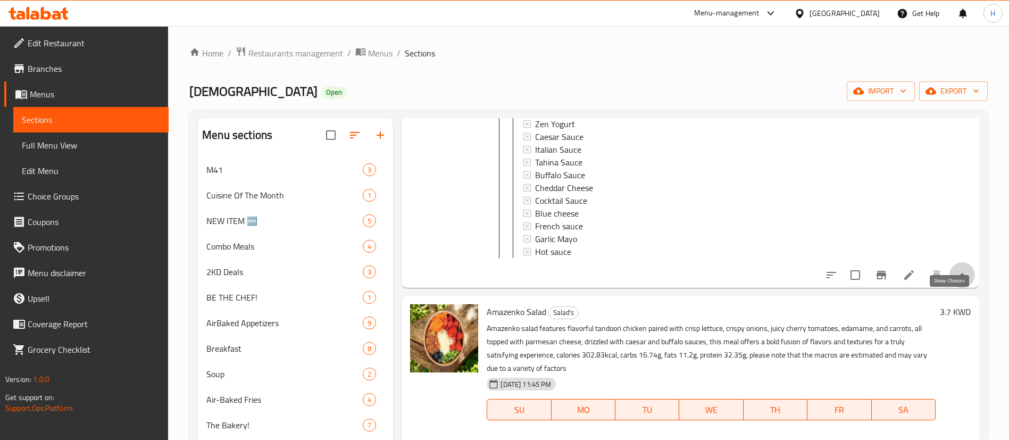
click at [959, 277] on icon "show more" at bounding box center [962, 275] width 6 height 4
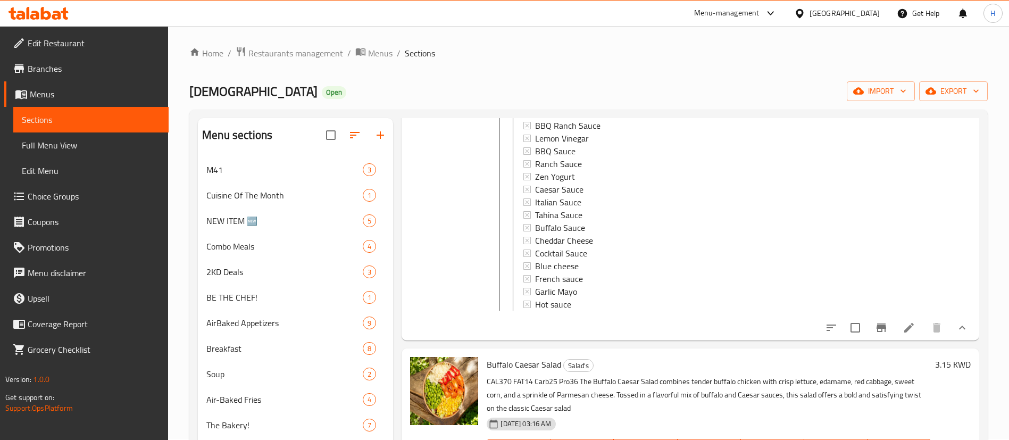
scroll to position [1040, 0]
click at [956, 333] on icon "show more" at bounding box center [962, 327] width 13 height 13
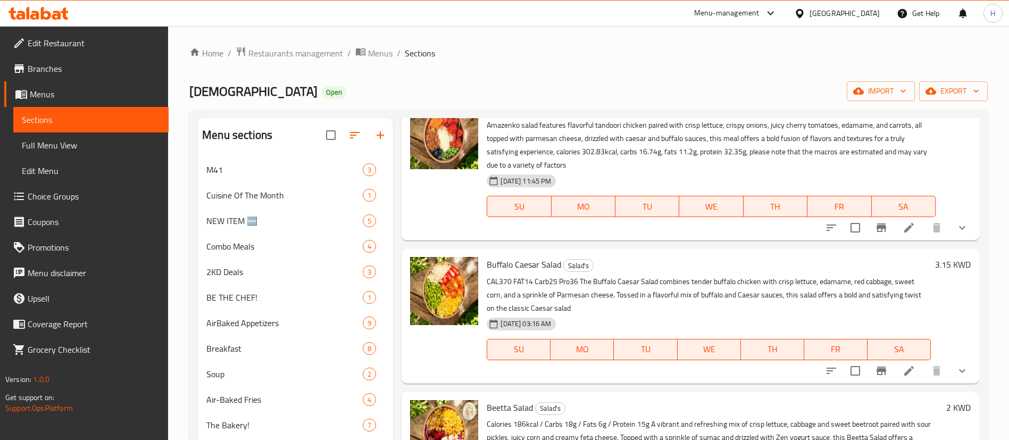
scroll to position [306, 0]
click at [956, 377] on icon "show more" at bounding box center [962, 370] width 13 height 13
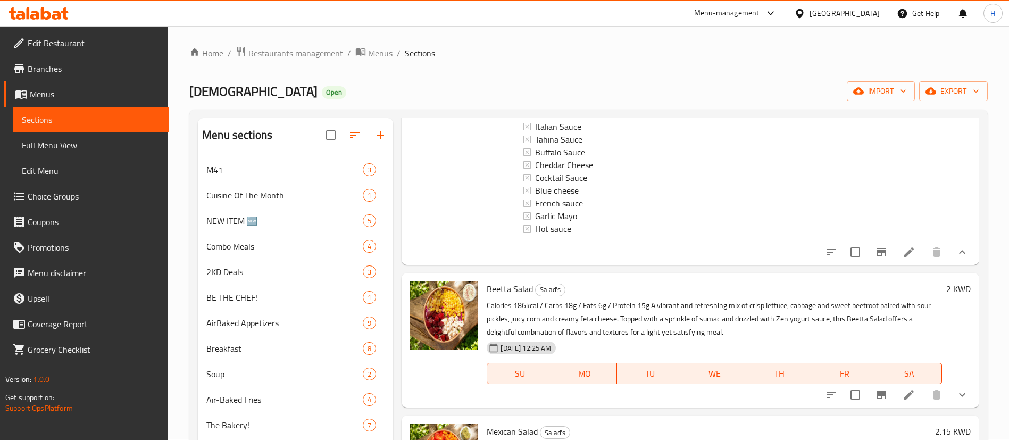
scroll to position [1233, 0]
click at [959, 254] on icon "show more" at bounding box center [962, 252] width 6 height 4
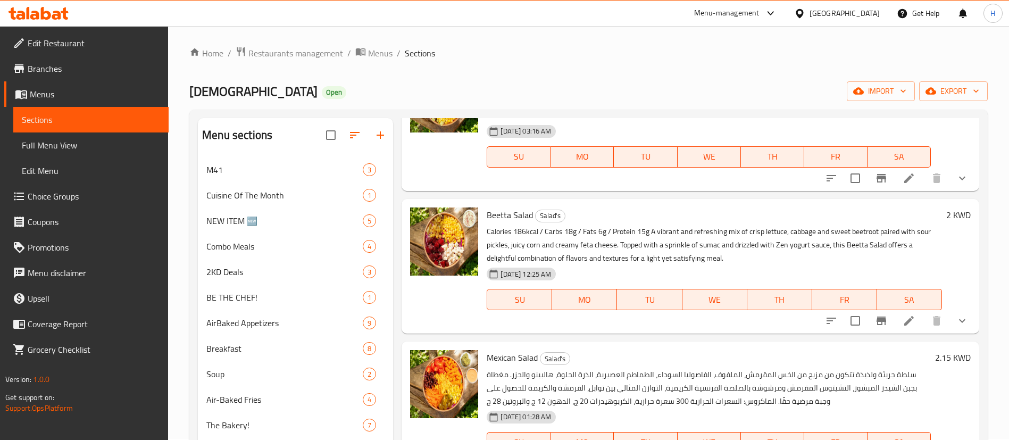
scroll to position [499, 0]
click at [950, 324] on button "show more" at bounding box center [962, 320] width 26 height 26
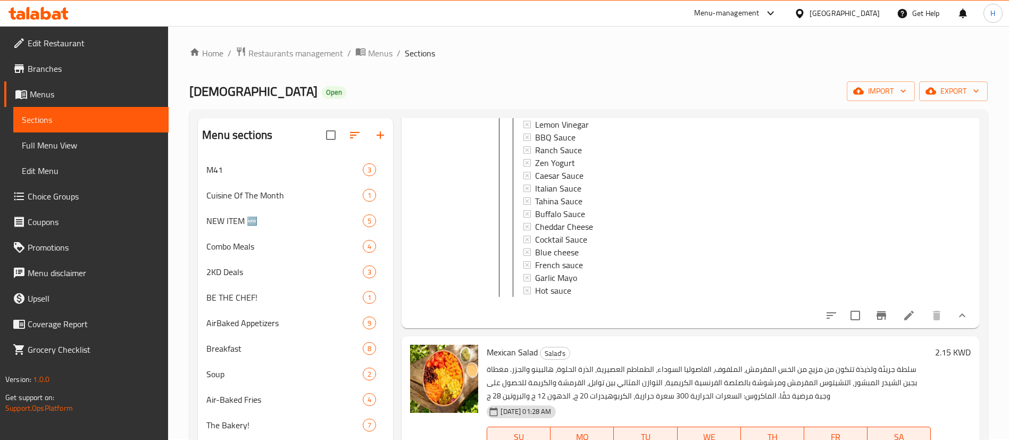
scroll to position [1183, 0]
click at [956, 323] on icon "show more" at bounding box center [962, 316] width 13 height 13
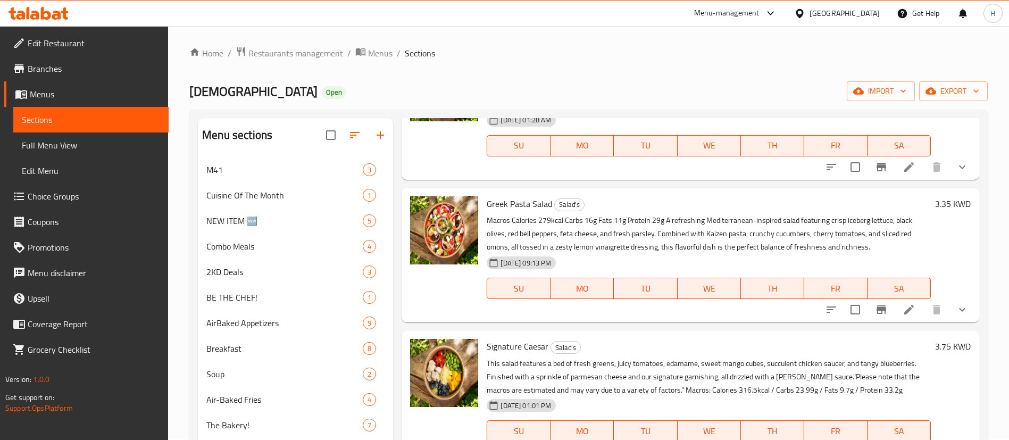
scroll to position [794, 0]
click at [956, 317] on icon "show more" at bounding box center [962, 310] width 13 height 13
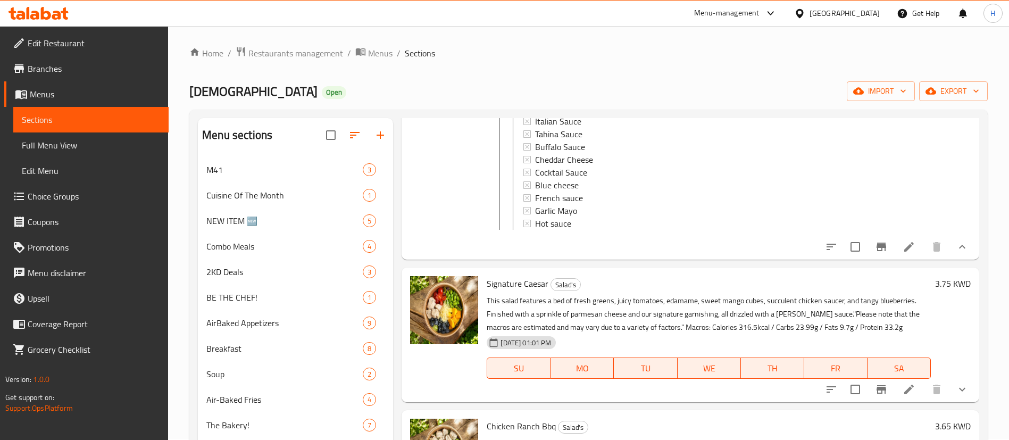
scroll to position [1548, 0]
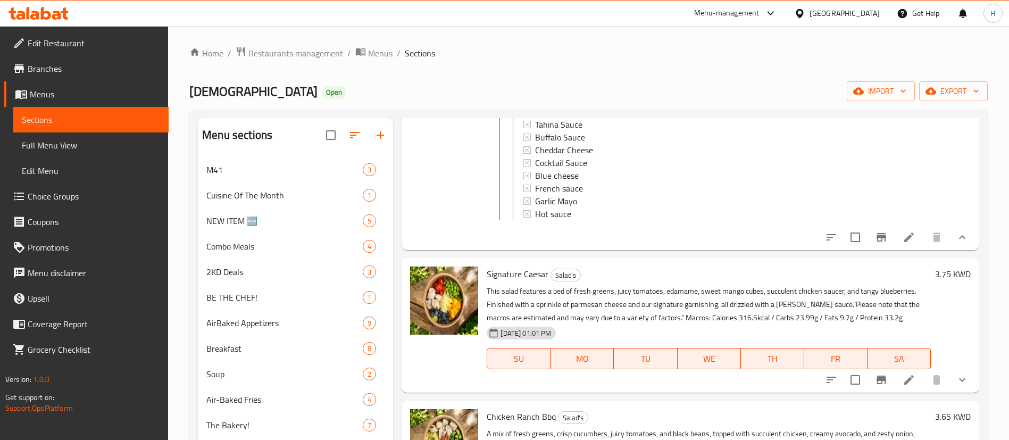
click at [959, 250] on button "show more" at bounding box center [962, 237] width 26 height 26
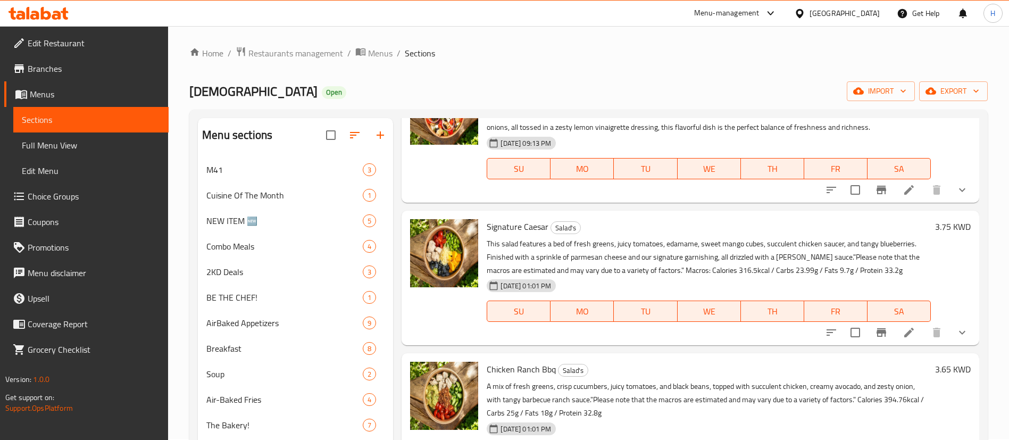
scroll to position [928, 0]
click at [956, 330] on icon "show more" at bounding box center [962, 332] width 13 height 13
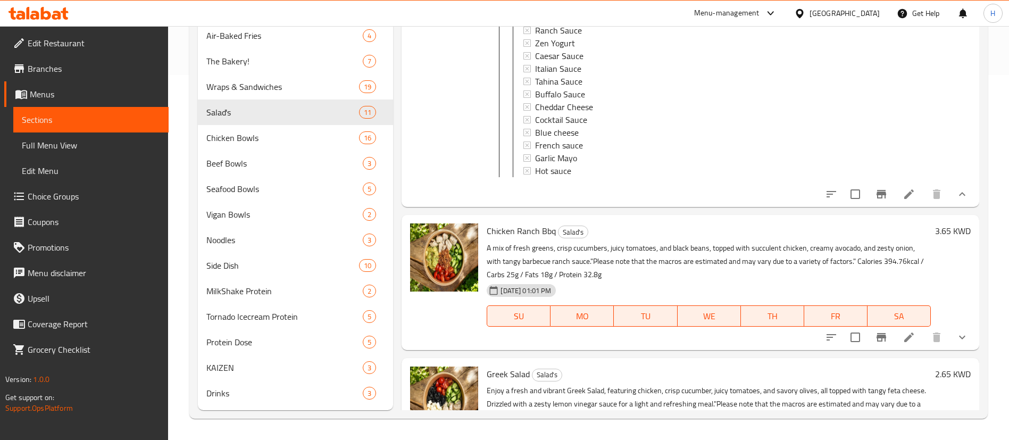
scroll to position [1473, 0]
click at [956, 200] on icon "show more" at bounding box center [962, 193] width 13 height 13
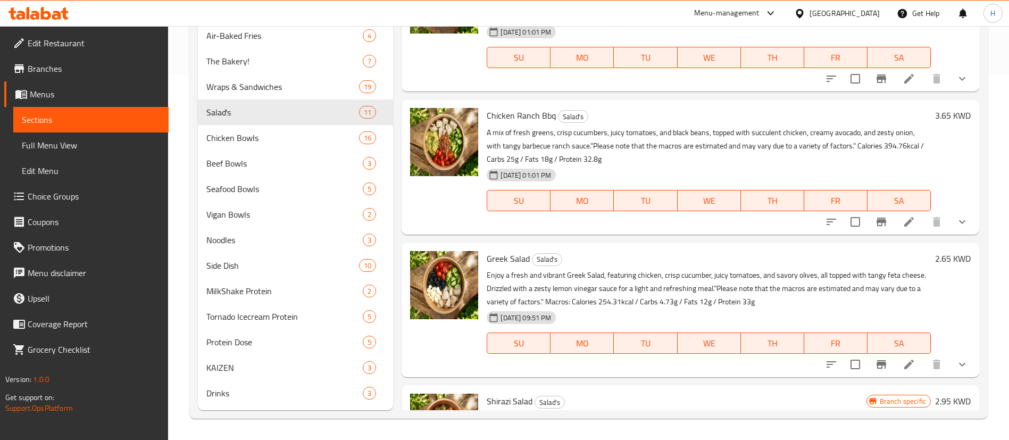
scroll to position [805, 0]
click at [949, 226] on button "show more" at bounding box center [962, 221] width 26 height 26
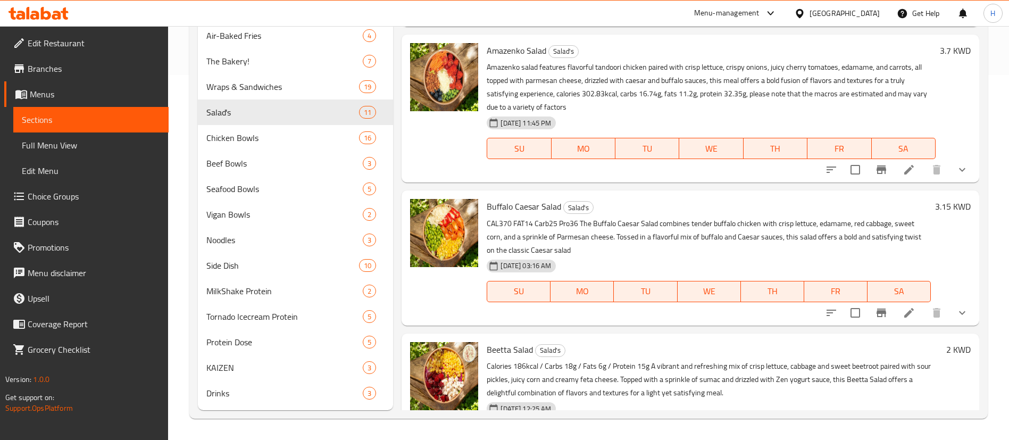
scroll to position [1, 0]
click at [949, 181] on button "show more" at bounding box center [962, 169] width 26 height 26
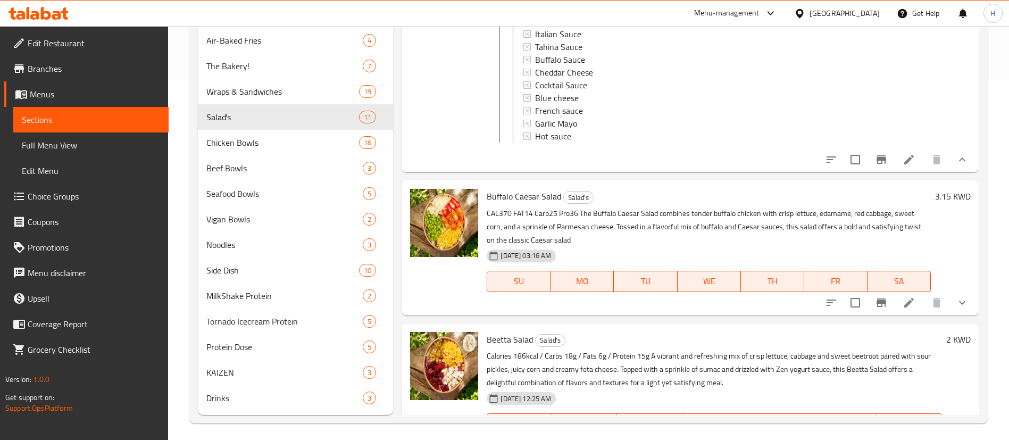
scroll to position [925, 0]
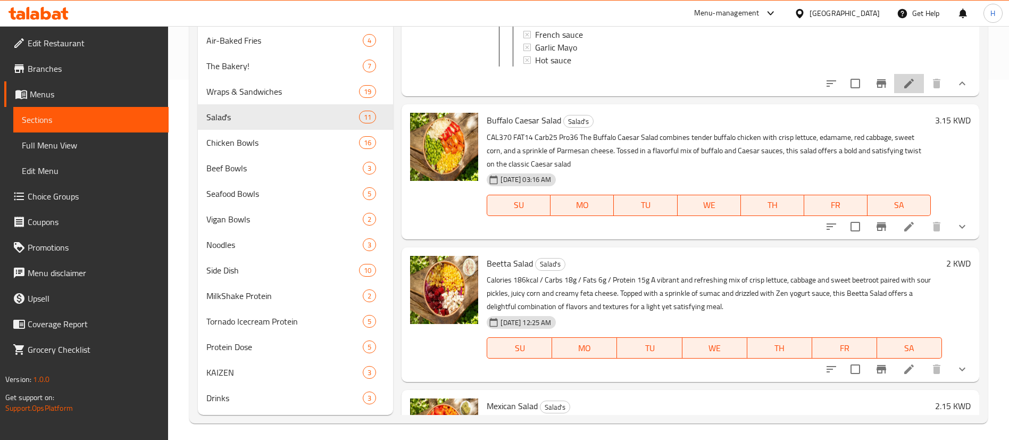
click at [894, 93] on li at bounding box center [909, 83] width 30 height 19
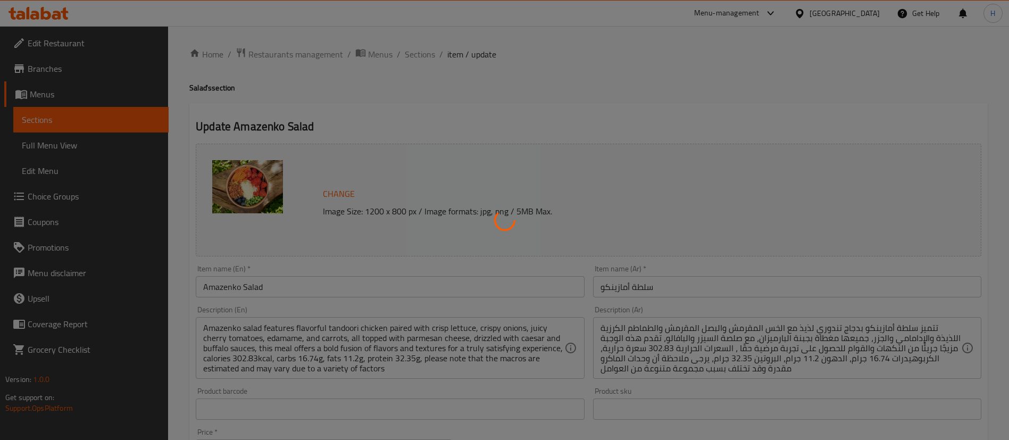
type input "ازالة من سلطة امازينكو"
type input "0"
type input "4"
type input "بروتين إضافي"
type input "0"
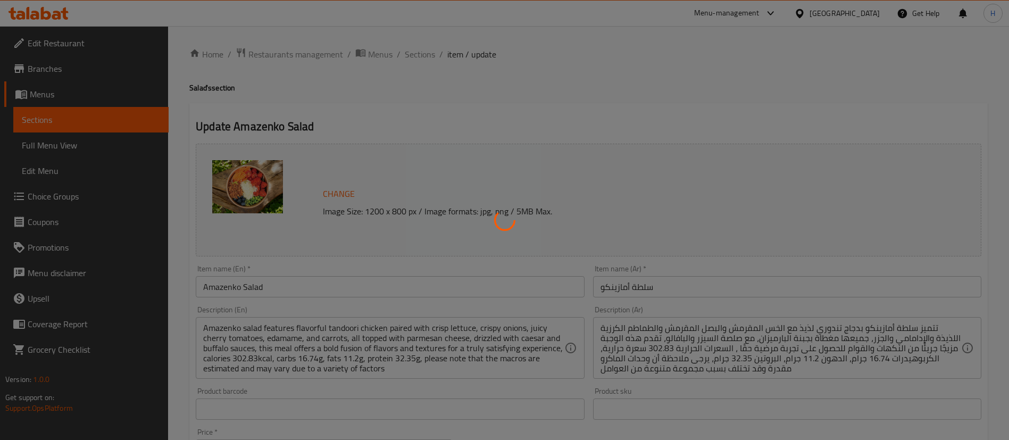
type input "2"
type input "اضافات"
type input "0"
type input "15"
type input "صوص:"
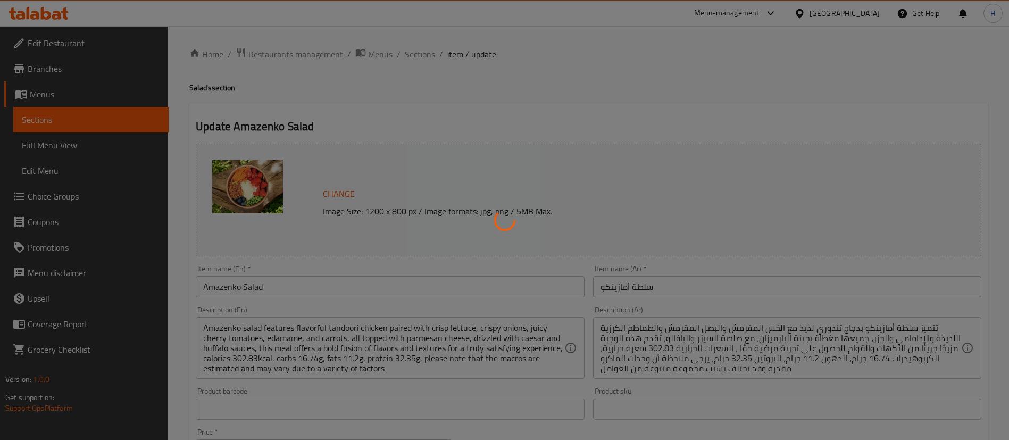
type input "0"
type input "10"
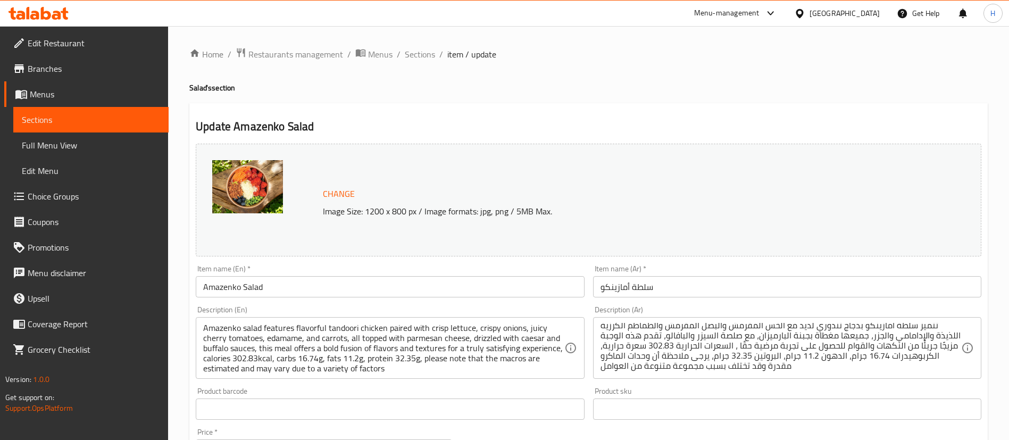
scroll to position [475, 0]
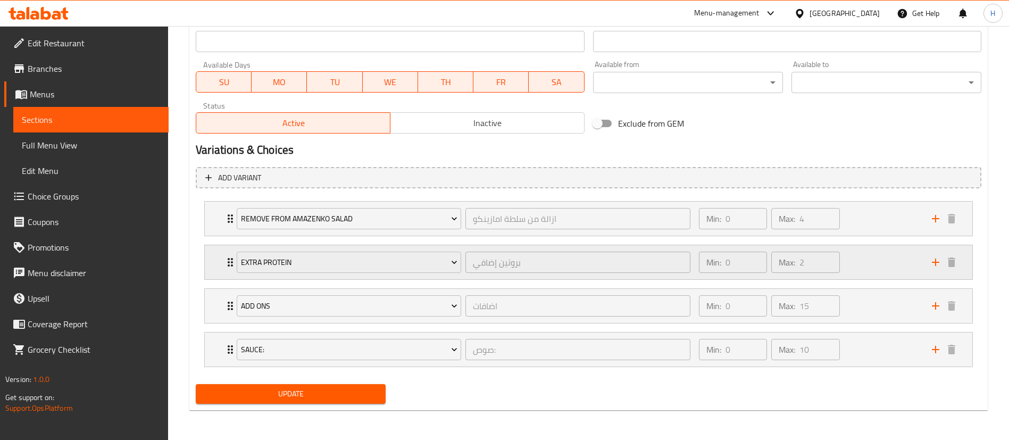
click at [890, 265] on div "Min: 0 ​ Max: 2 ​" at bounding box center [808, 262] width 233 height 34
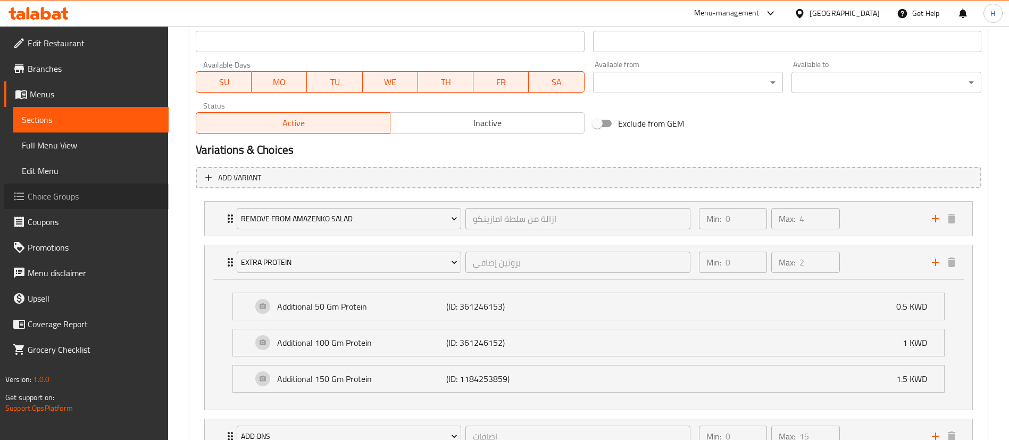
click at [65, 190] on span "Choice Groups" at bounding box center [94, 196] width 132 height 13
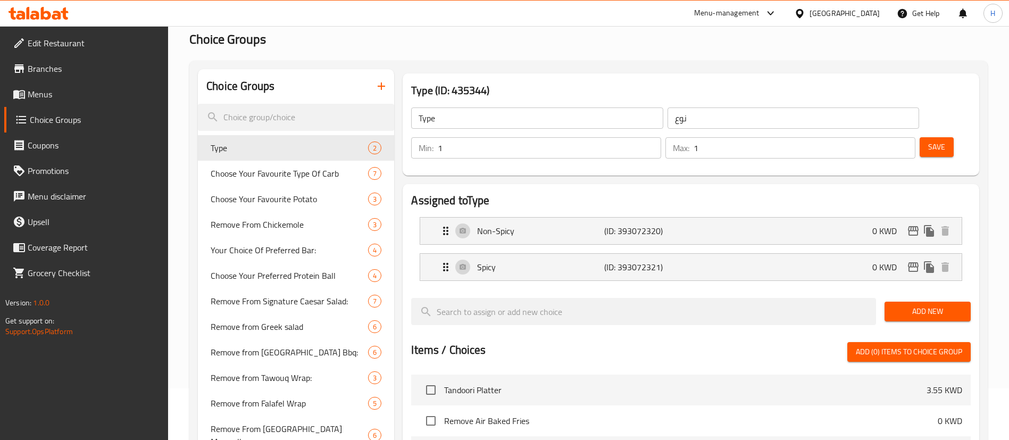
scroll to position [36, 0]
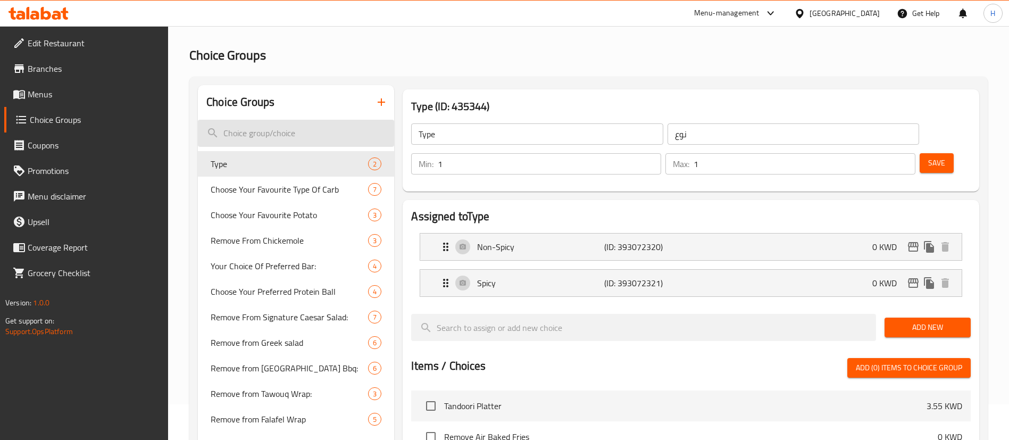
click at [335, 128] on input "search" at bounding box center [296, 133] width 196 height 27
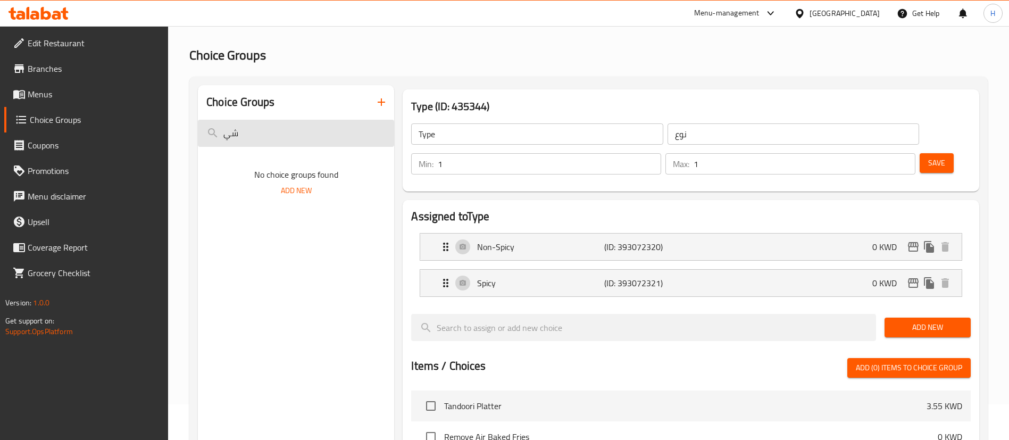
type input "ش"
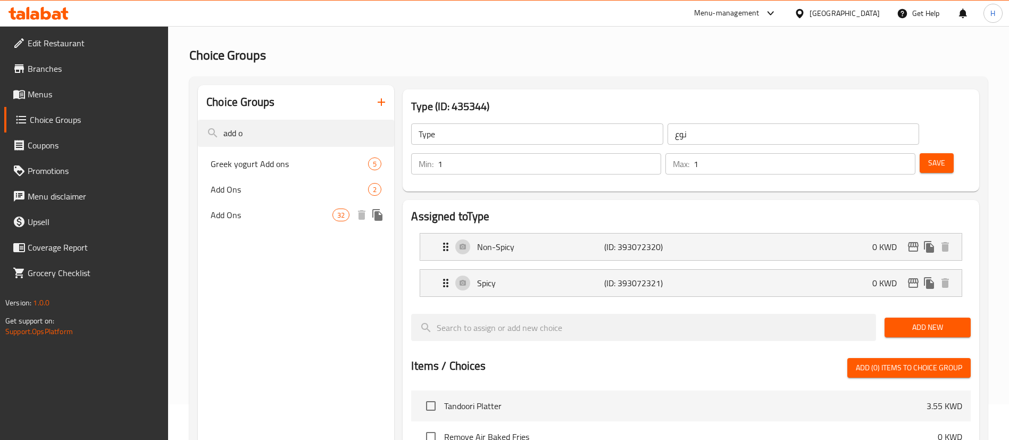
type input "add o"
click at [260, 214] on span "Add Ons" at bounding box center [272, 214] width 122 height 13
type input "Add Ons"
type input "اضافات"
type input "0"
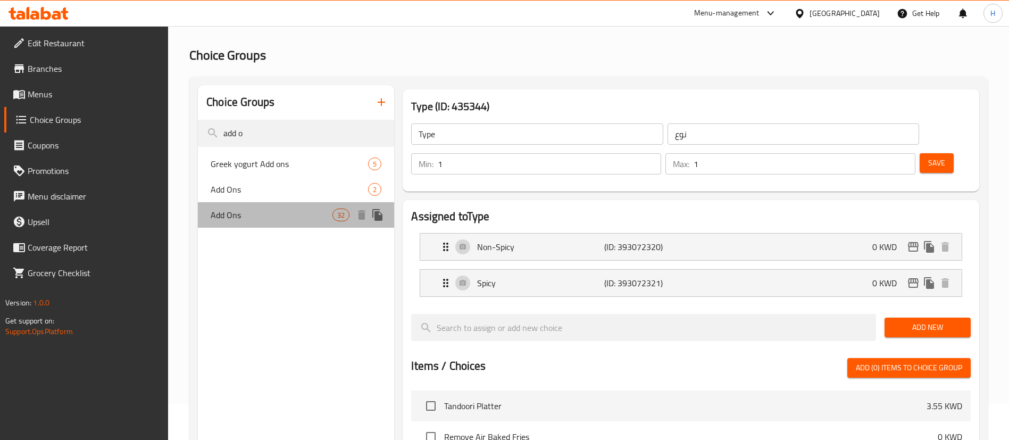
type input "15"
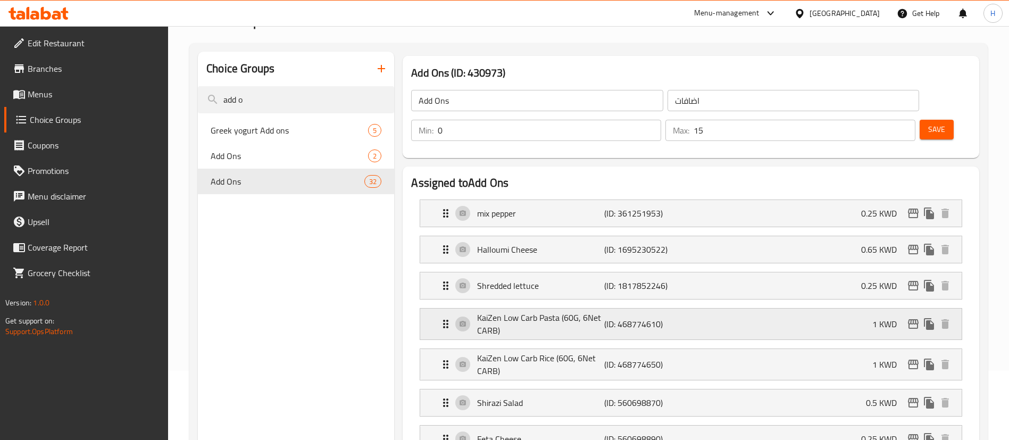
scroll to position [0, 0]
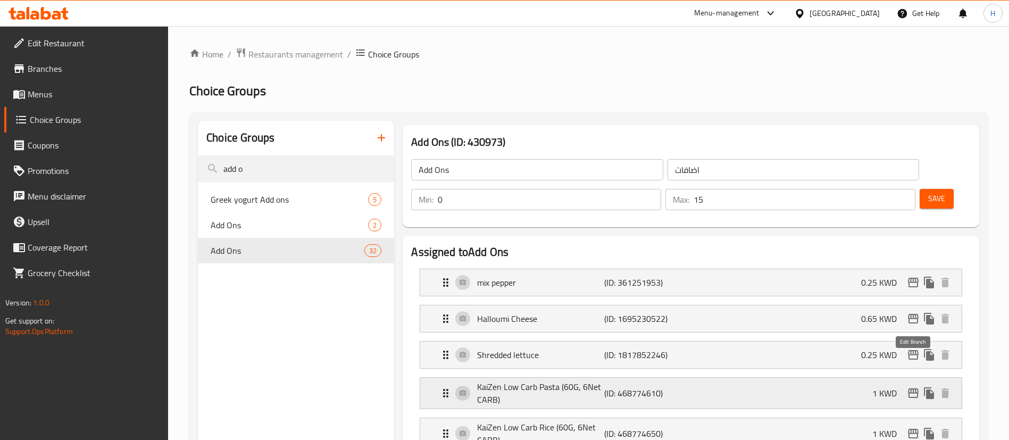
click at [915, 387] on icon "edit" at bounding box center [913, 393] width 13 height 13
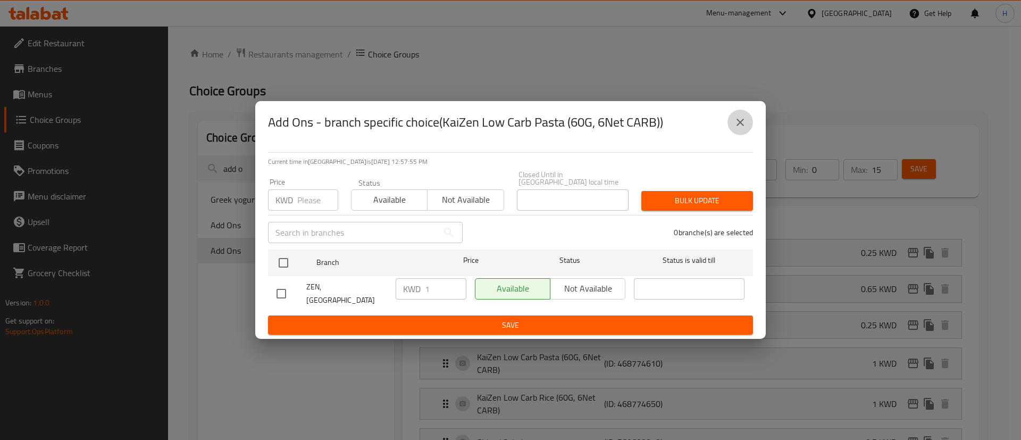
click at [734, 129] on icon "close" at bounding box center [740, 122] width 13 height 13
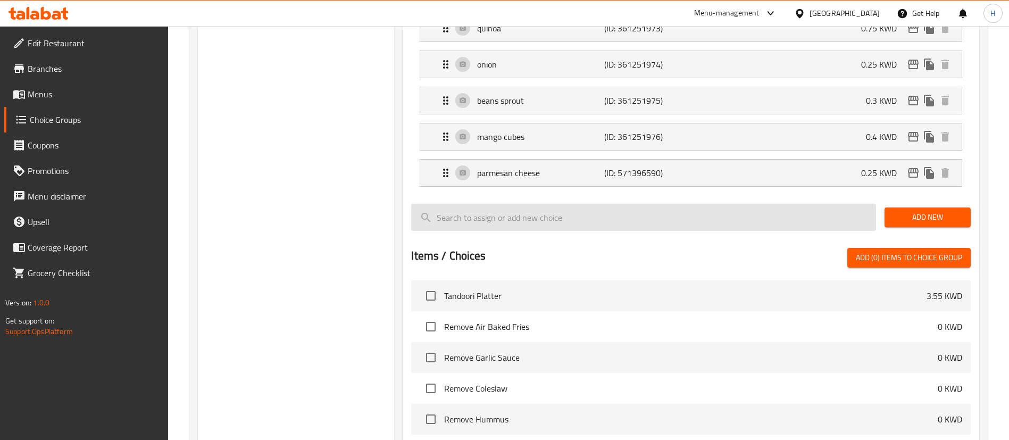
scroll to position [1245, 0]
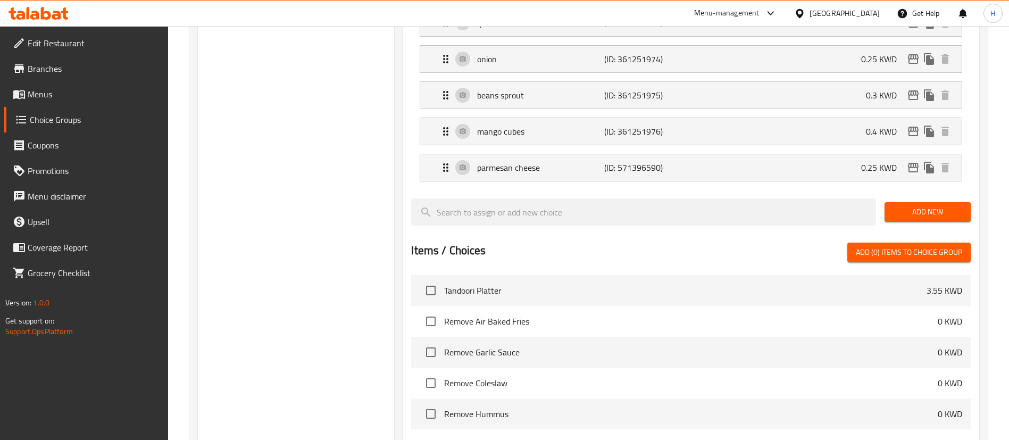
click at [913, 205] on span "Add New" at bounding box center [927, 211] width 69 height 13
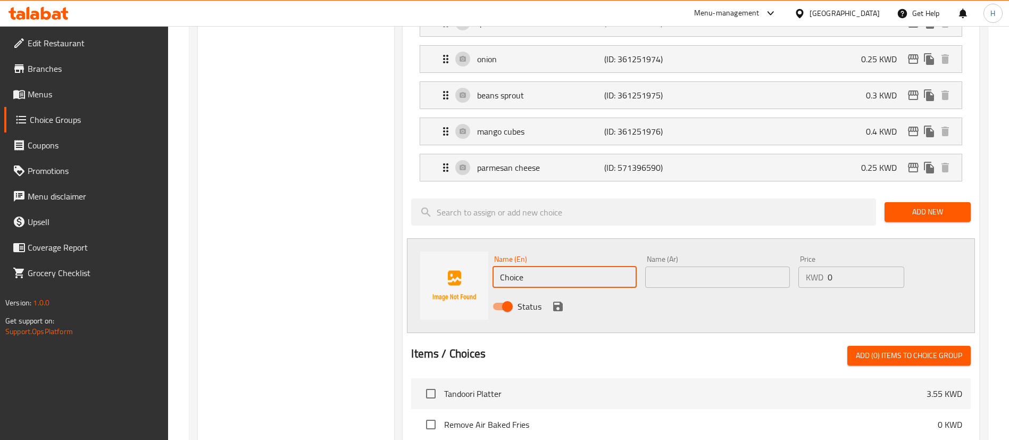
click at [549, 266] on input "Choice" at bounding box center [564, 276] width 144 height 21
paste input "auliflower R"
type input "Cauliflower Rice"
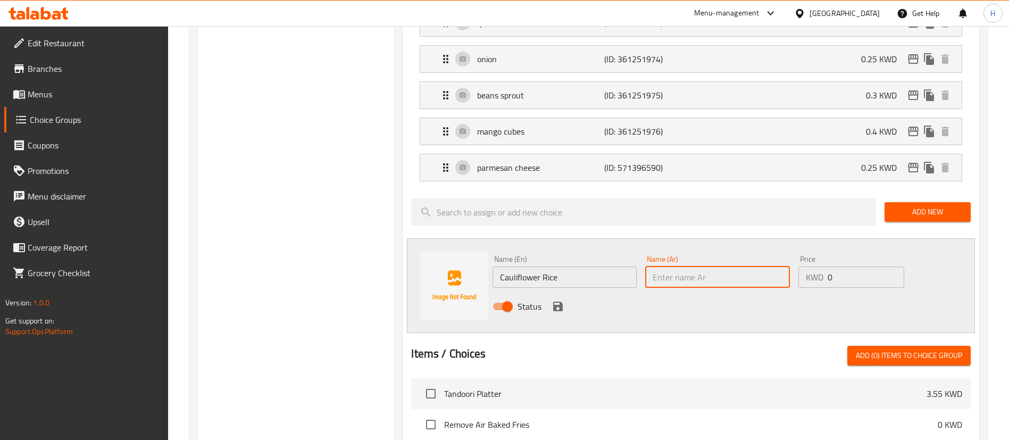
click at [713, 266] on input "text" at bounding box center [717, 276] width 144 height 21
paste input "أرز قرنبيط"
type input "أرز قرنبيط"
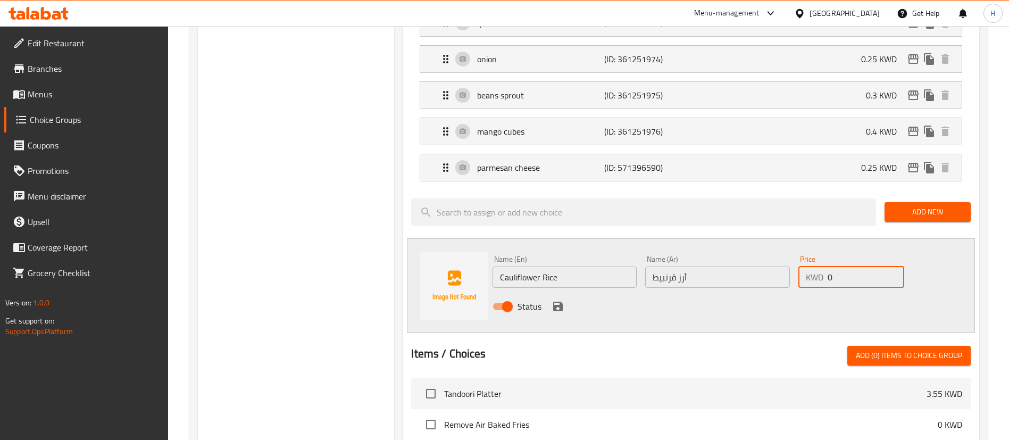
drag, startPoint x: 858, startPoint y: 255, endPoint x: 803, endPoint y: 257, distance: 55.4
click at [803, 257] on div "Price KWD 0 Price" at bounding box center [851, 271] width 114 height 41
type input "1"
click at [559, 302] on icon "save" at bounding box center [558, 307] width 10 height 10
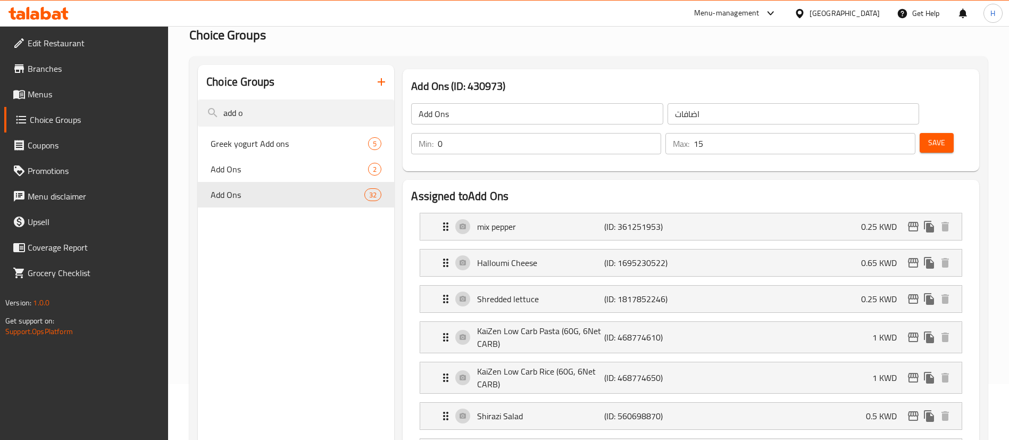
scroll to position [0, 0]
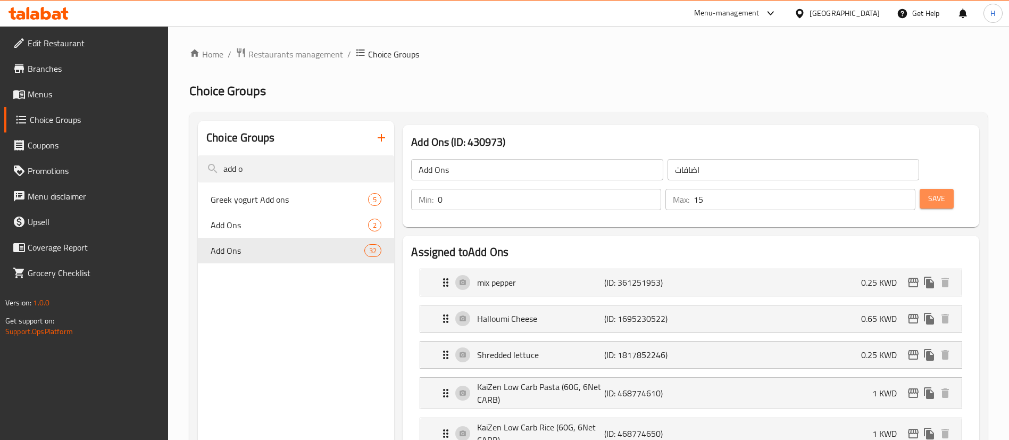
click at [928, 192] on span "Save" at bounding box center [936, 198] width 17 height 13
click at [286, 173] on input "add o" at bounding box center [296, 168] width 196 height 27
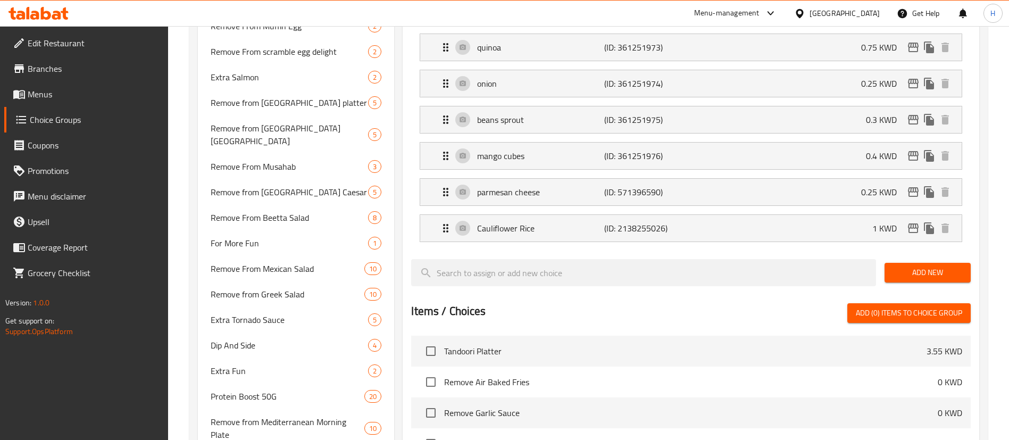
scroll to position [1216, 0]
